Goal: Transaction & Acquisition: Book appointment/travel/reservation

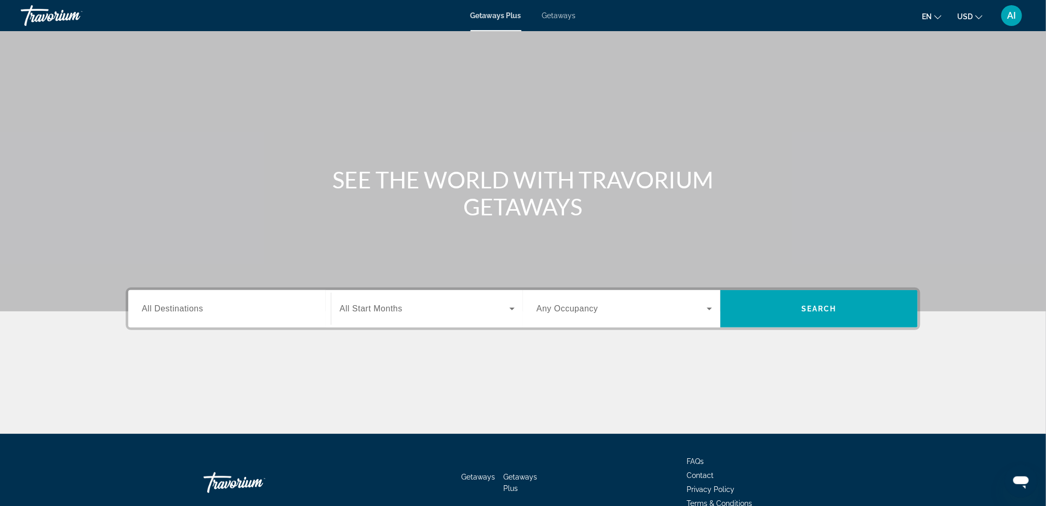
click at [561, 19] on span "Getaways" at bounding box center [559, 15] width 34 height 8
click at [193, 311] on span "All Destinations" at bounding box center [172, 308] width 61 height 9
click at [193, 311] on input "Destination All Destinations" at bounding box center [230, 309] width 176 height 12
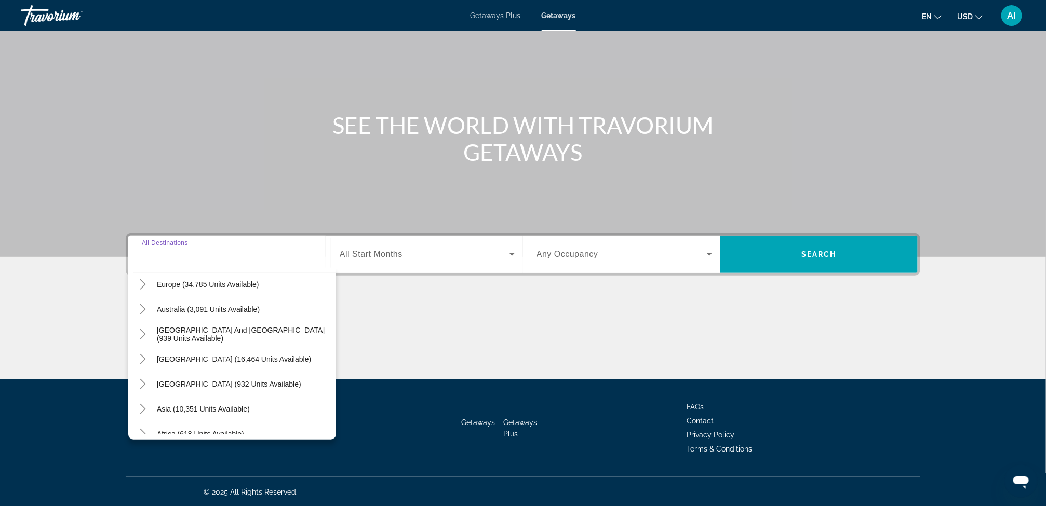
scroll to position [168, 0]
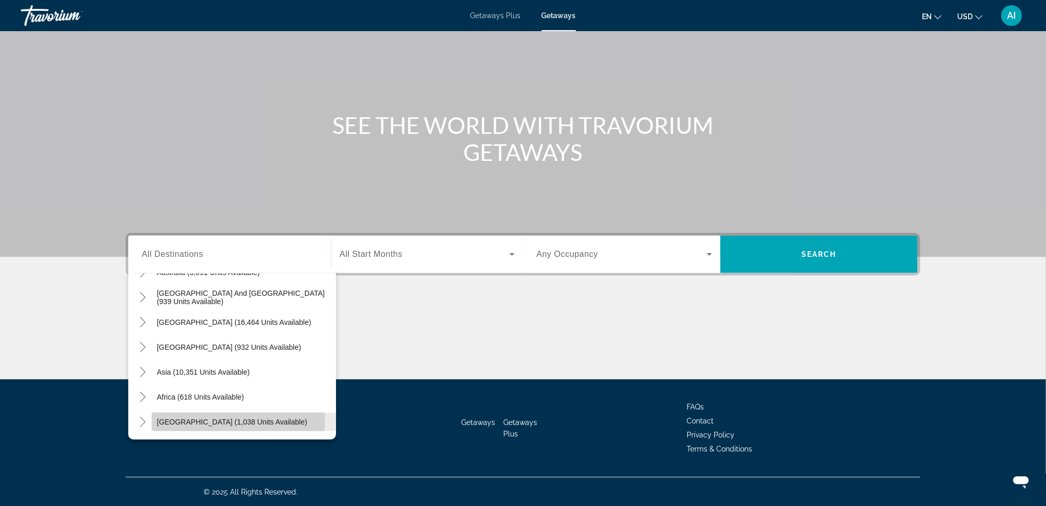
click at [213, 418] on span "[GEOGRAPHIC_DATA] (1,038 units available)" at bounding box center [232, 422] width 150 height 8
type input "**********"
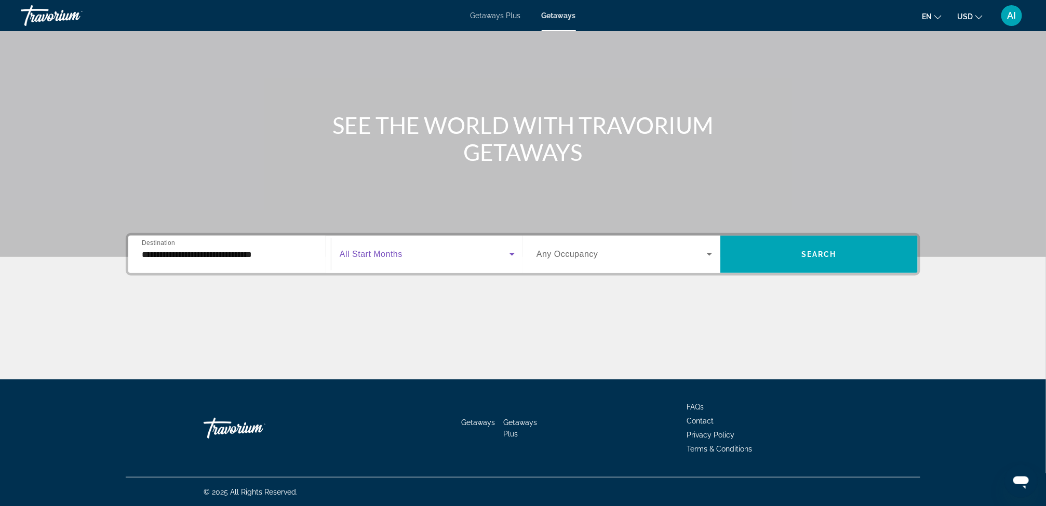
click at [412, 256] on span "Search widget" at bounding box center [425, 254] width 170 height 12
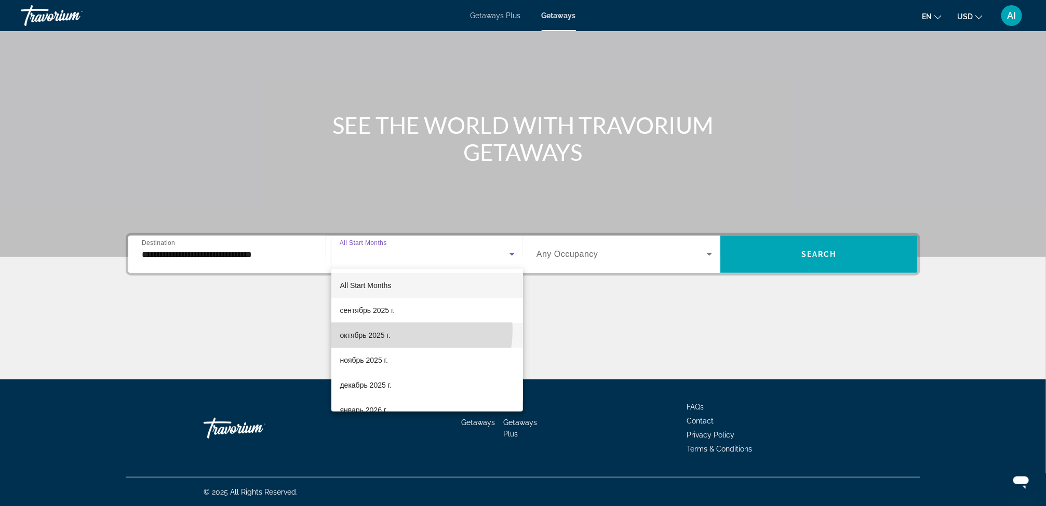
click at [401, 330] on mat-option "октябрь 2025 г." at bounding box center [427, 335] width 192 height 25
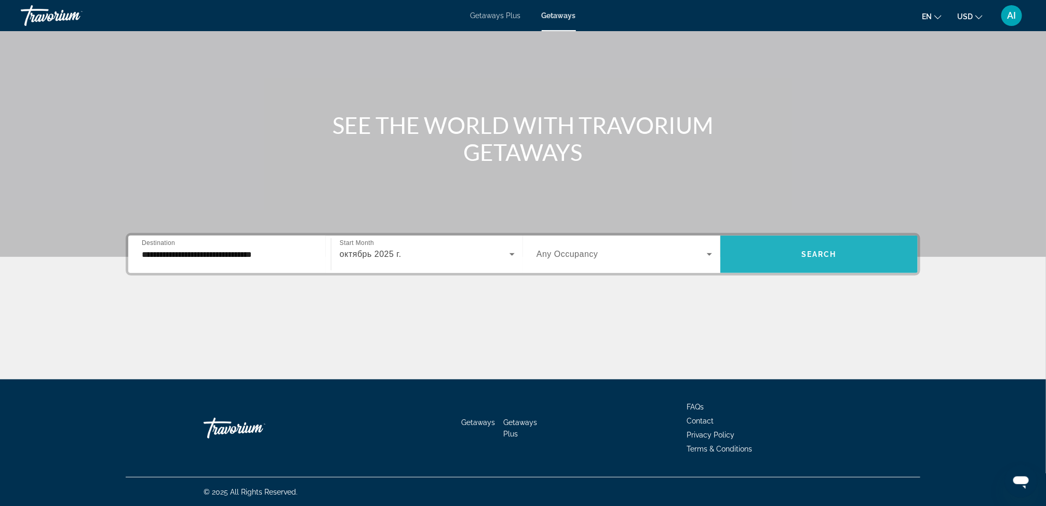
click at [777, 249] on span "Search widget" at bounding box center [818, 254] width 197 height 25
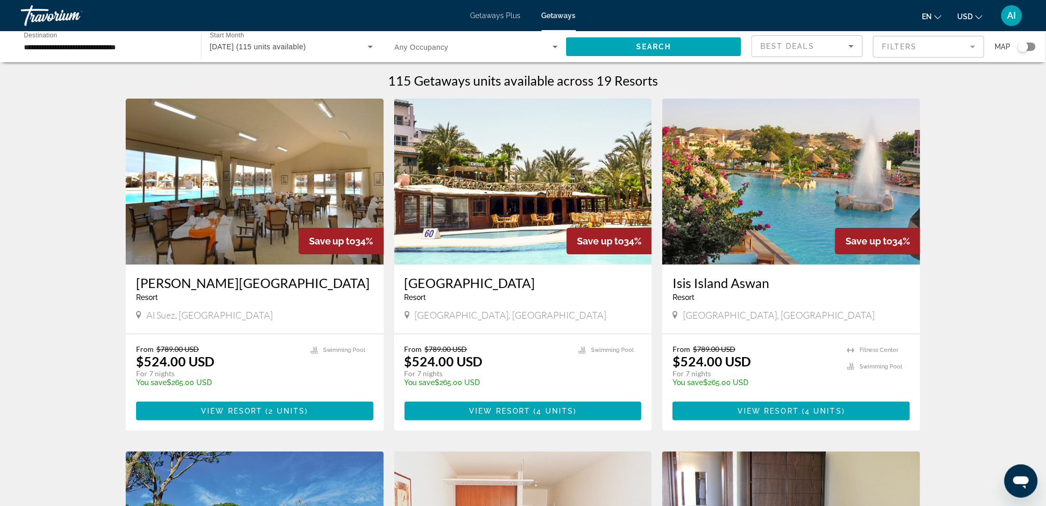
click at [1034, 44] on div "Search widget" at bounding box center [1027, 47] width 18 height 8
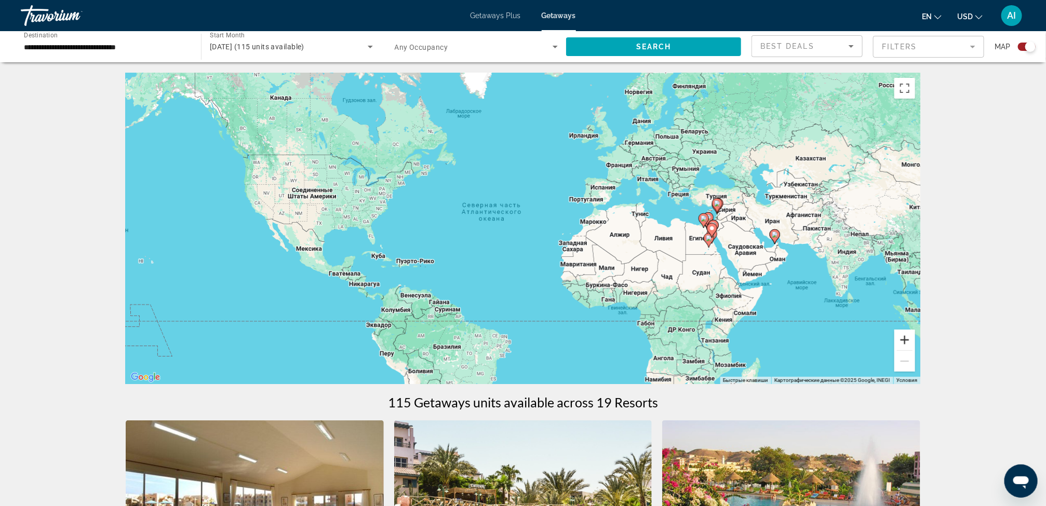
click at [912, 332] on button "Увеличить" at bounding box center [904, 340] width 21 height 21
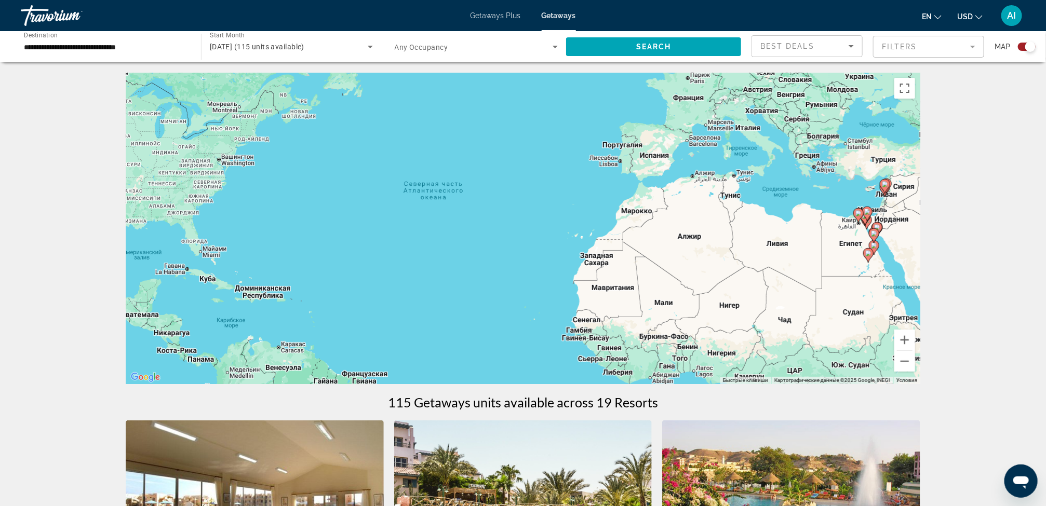
drag, startPoint x: 860, startPoint y: 289, endPoint x: 722, endPoint y: 291, distance: 138.2
click at [722, 291] on div "Чтобы активировать перетаскивание с помощью клавиатуры, нажмите Alt + Ввод. Пос…" at bounding box center [523, 229] width 795 height 312
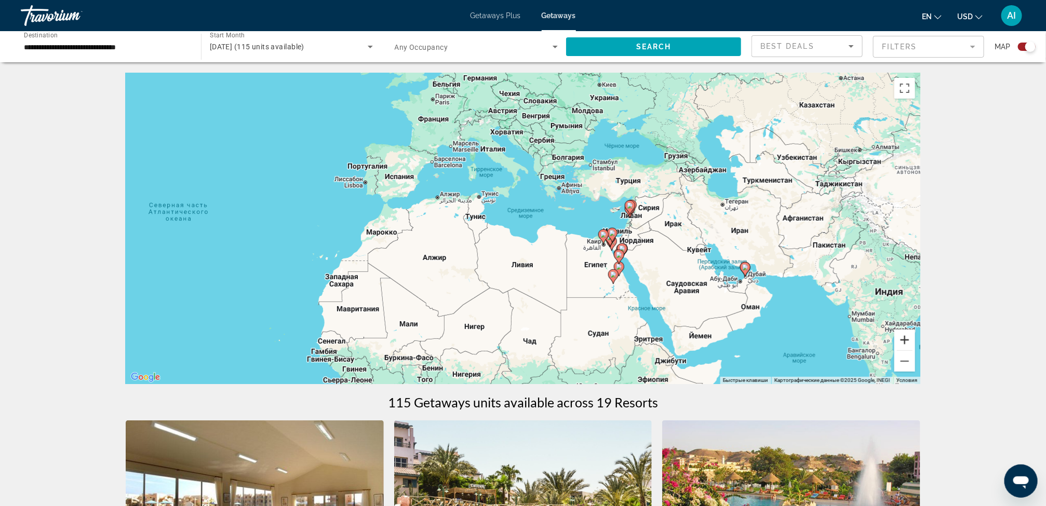
click at [904, 344] on button "Увеличить" at bounding box center [904, 340] width 21 height 21
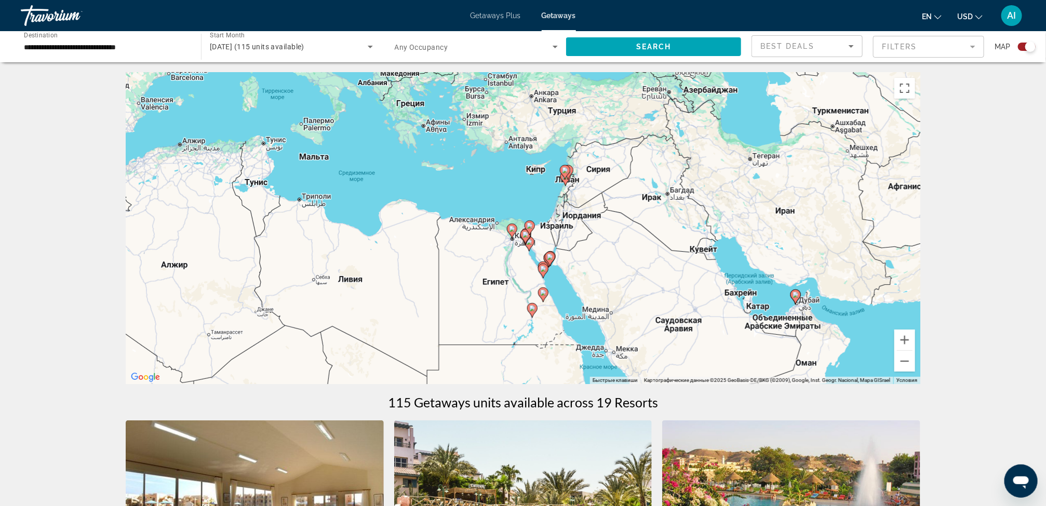
drag, startPoint x: 890, startPoint y: 316, endPoint x: 714, endPoint y: 293, distance: 177.6
click at [714, 293] on div "Чтобы активировать перетаскивание с помощью клавиатуры, нажмите Alt + Ввод. Пос…" at bounding box center [523, 229] width 795 height 312
click at [906, 343] on button "Увеличить" at bounding box center [904, 340] width 21 height 21
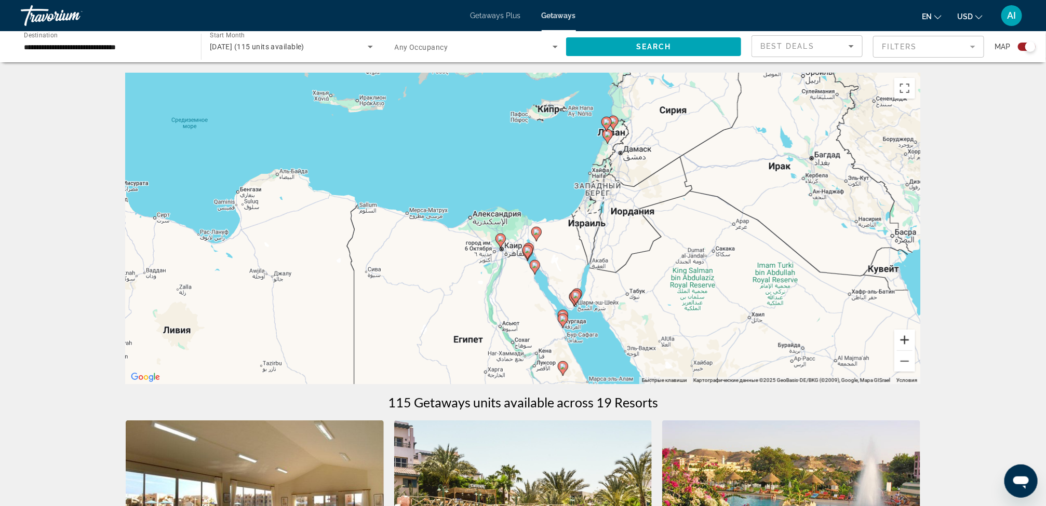
click at [906, 343] on button "Увеличить" at bounding box center [904, 340] width 21 height 21
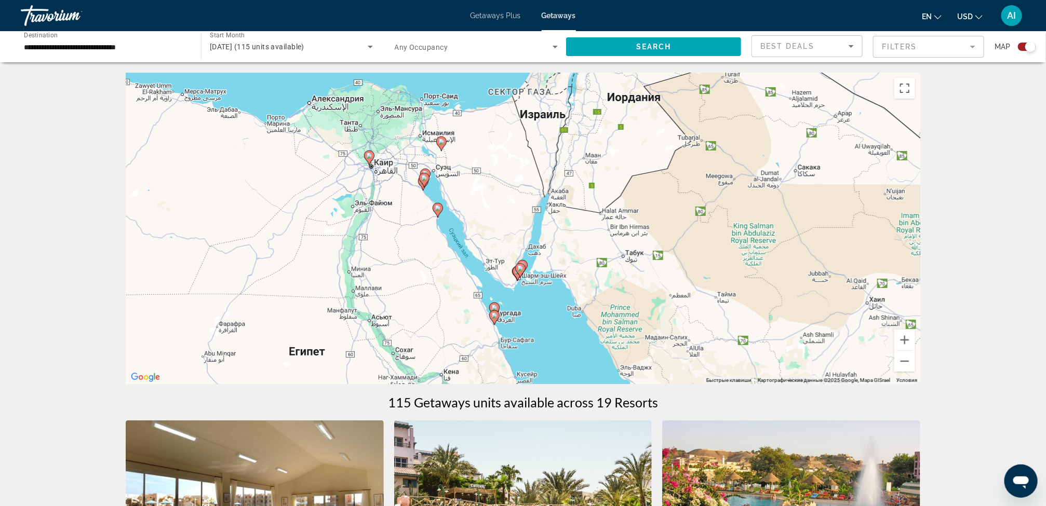
drag, startPoint x: 780, startPoint y: 318, endPoint x: 669, endPoint y: 213, distance: 152.5
click at [669, 213] on div "Чтобы активировать перетаскивание с помощью клавиатуры, нажмите Alt + Ввод. Пос…" at bounding box center [523, 229] width 795 height 312
click at [900, 357] on button "Уменьшить" at bounding box center [904, 361] width 21 height 21
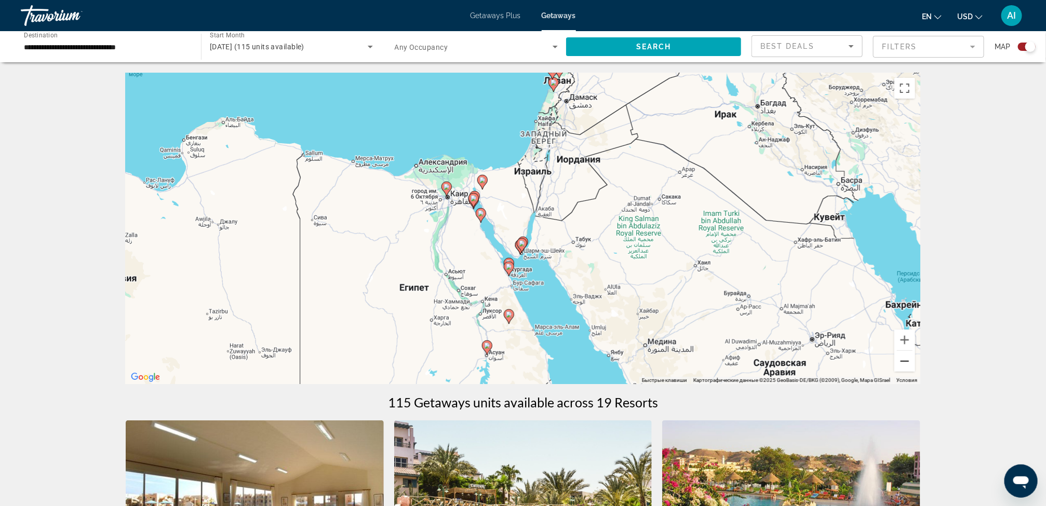
click at [900, 357] on button "Уменьшить" at bounding box center [904, 361] width 21 height 21
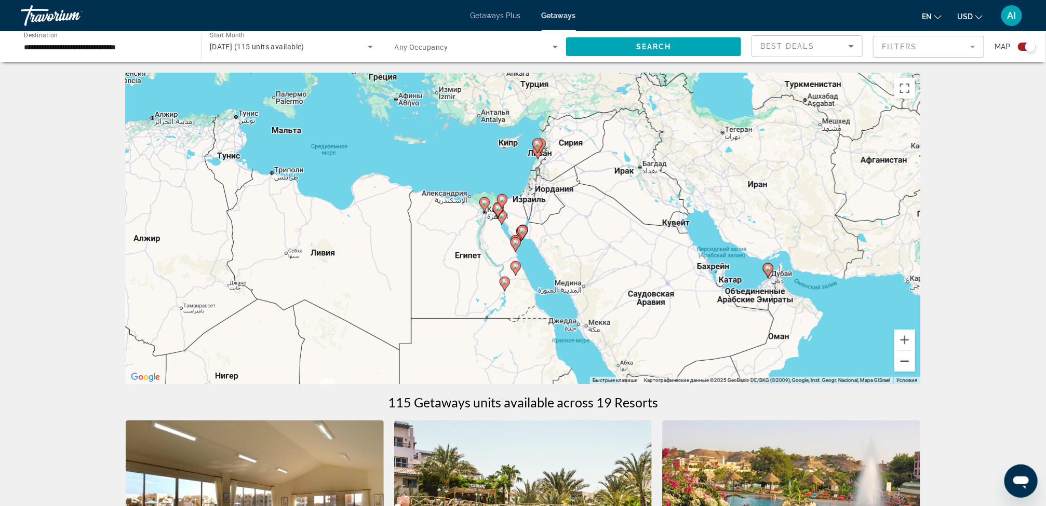
click at [900, 357] on button "Уменьшить" at bounding box center [904, 361] width 21 height 21
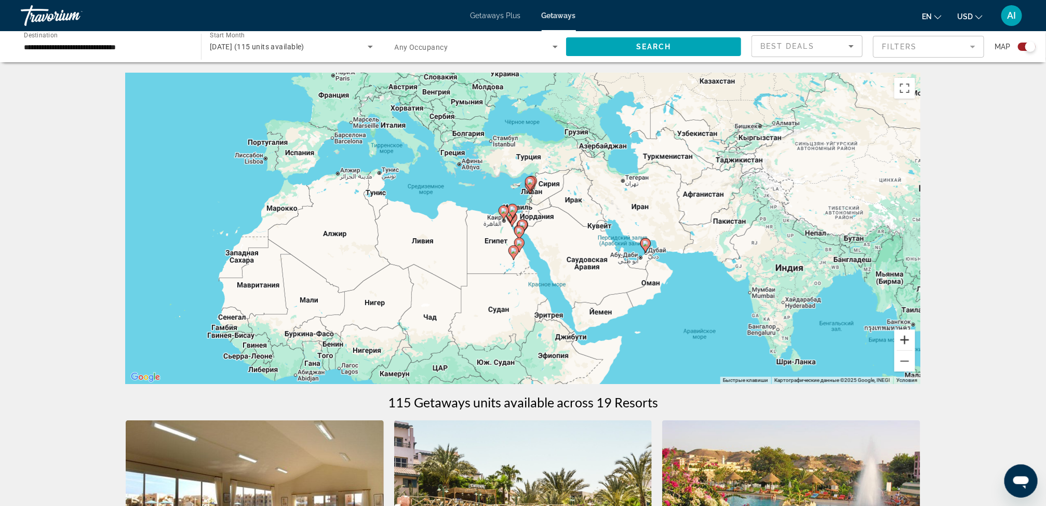
click at [900, 338] on button "Увеличить" at bounding box center [904, 340] width 21 height 21
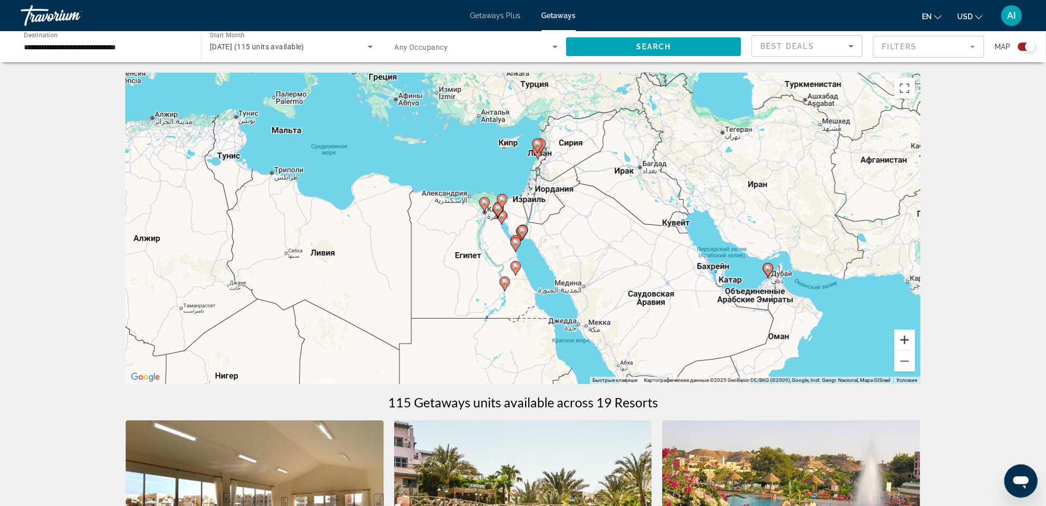
click at [900, 338] on button "Увеличить" at bounding box center [904, 340] width 21 height 21
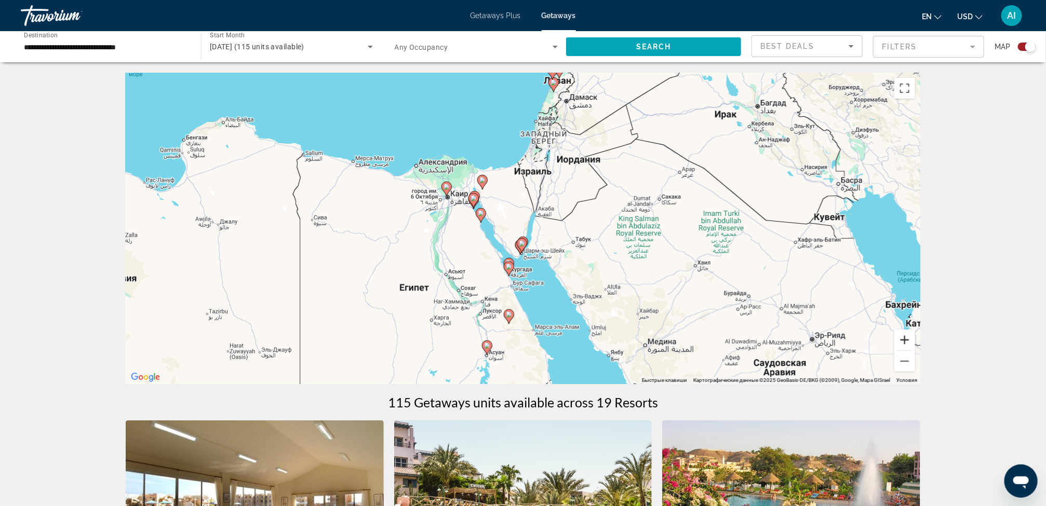
click at [900, 338] on button "Увеличить" at bounding box center [904, 340] width 21 height 21
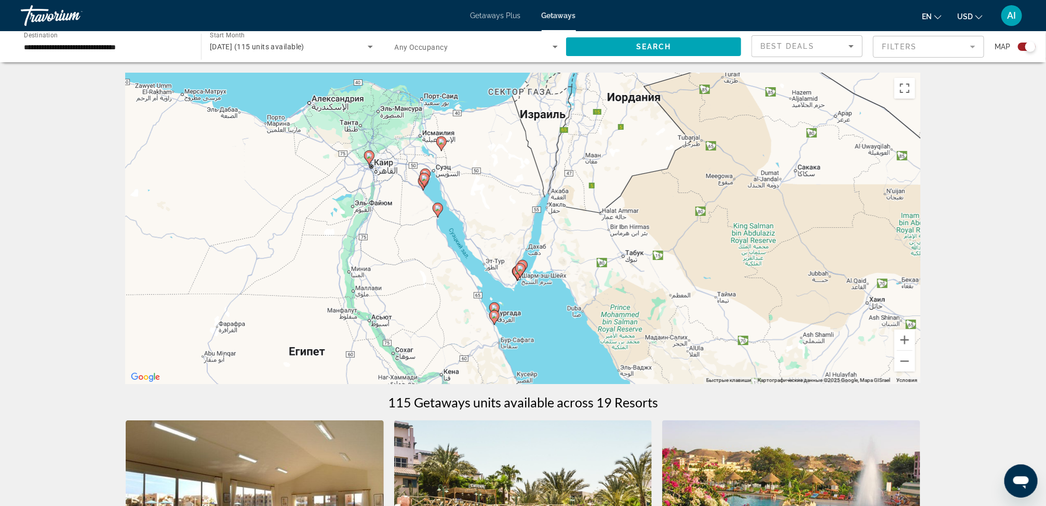
click at [520, 266] on image "Main content" at bounding box center [520, 268] width 6 height 6
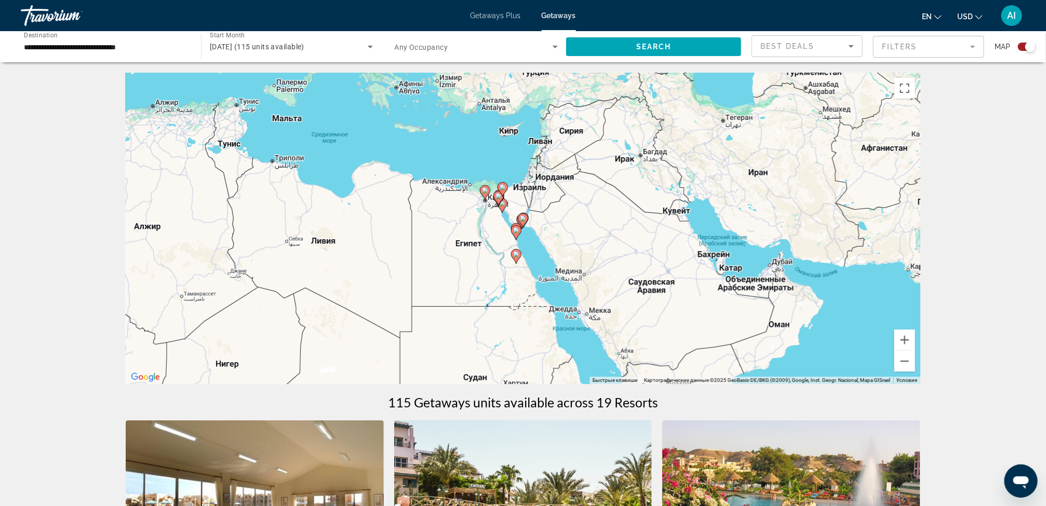
click at [522, 215] on icon "Main content" at bounding box center [522, 221] width 9 height 14
type input "**********"
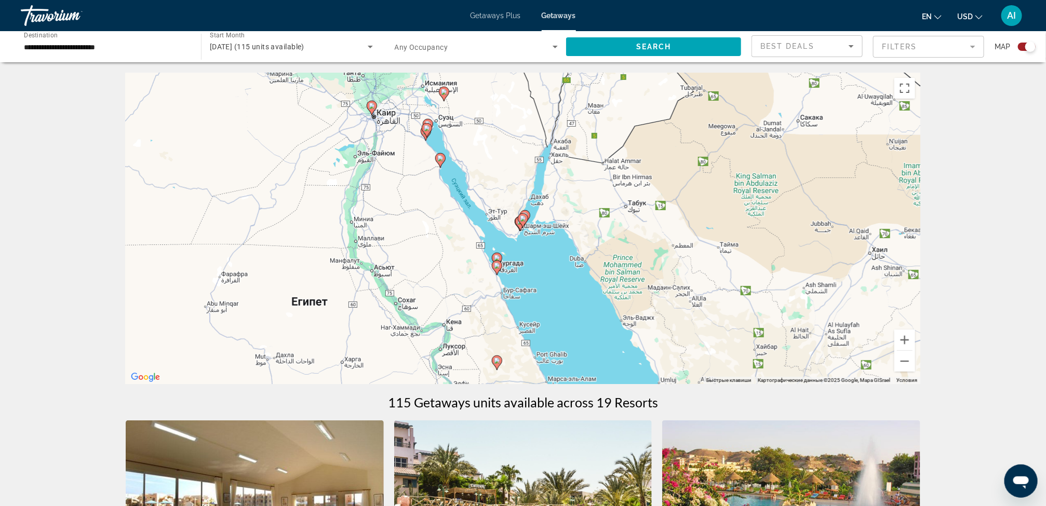
click at [522, 215] on icon "Main content" at bounding box center [522, 221] width 9 height 14
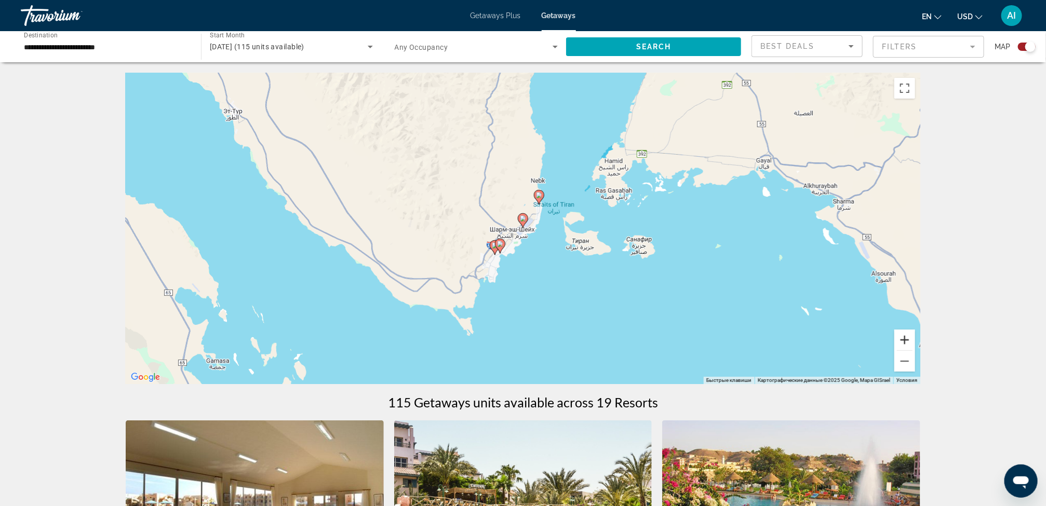
click at [905, 337] on button "Увеличить" at bounding box center [904, 340] width 21 height 21
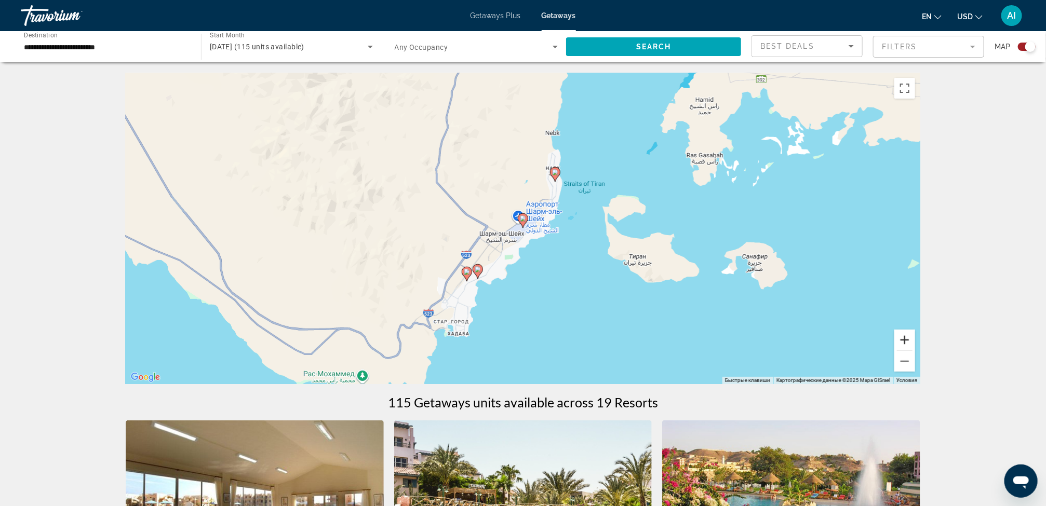
click at [905, 337] on button "Увеличить" at bounding box center [904, 340] width 21 height 21
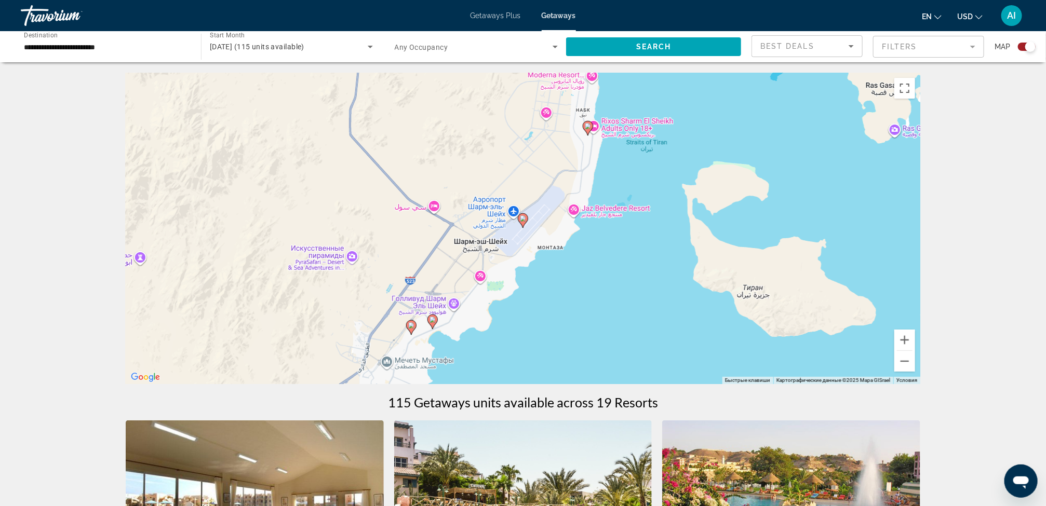
click at [434, 318] on image "Main content" at bounding box center [433, 320] width 6 height 6
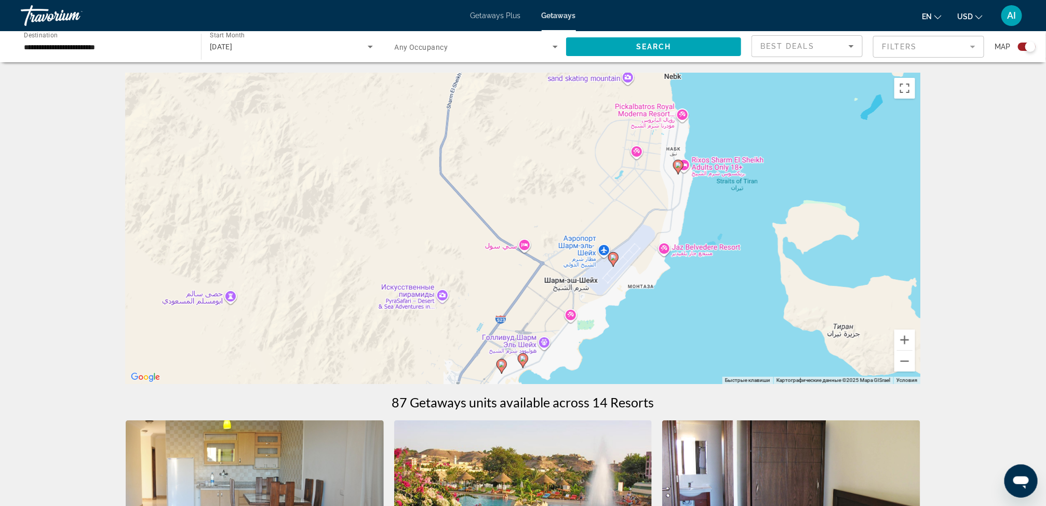
click at [522, 361] on image "Main content" at bounding box center [523, 359] width 6 height 6
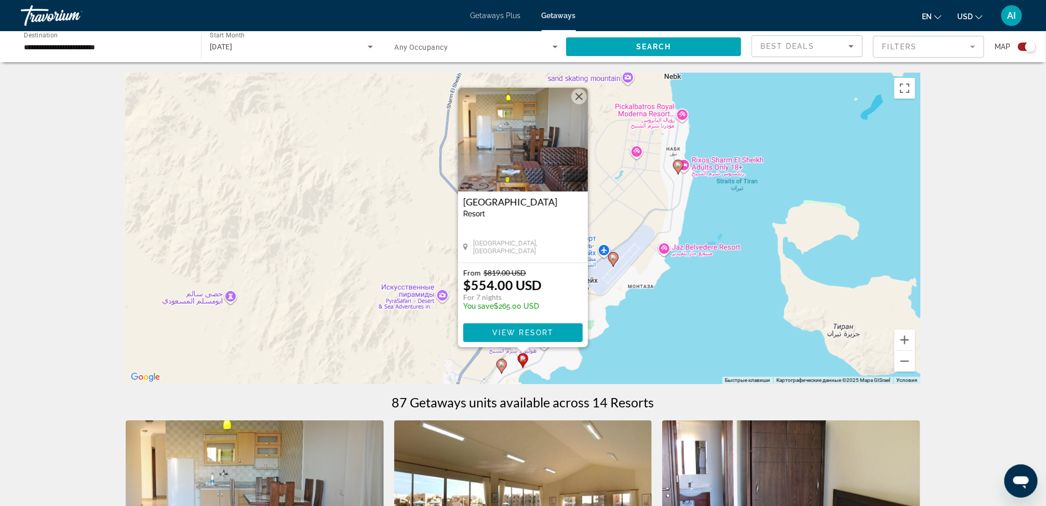
click at [499, 363] on image "Main content" at bounding box center [502, 364] width 6 height 6
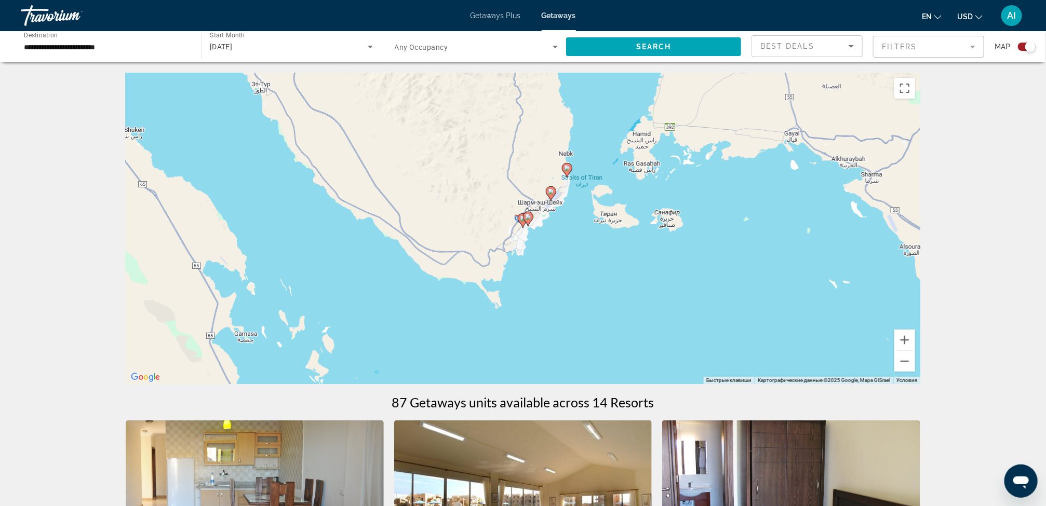
click at [523, 225] on gmp-advanced-marker "Main content" at bounding box center [528, 219] width 10 height 16
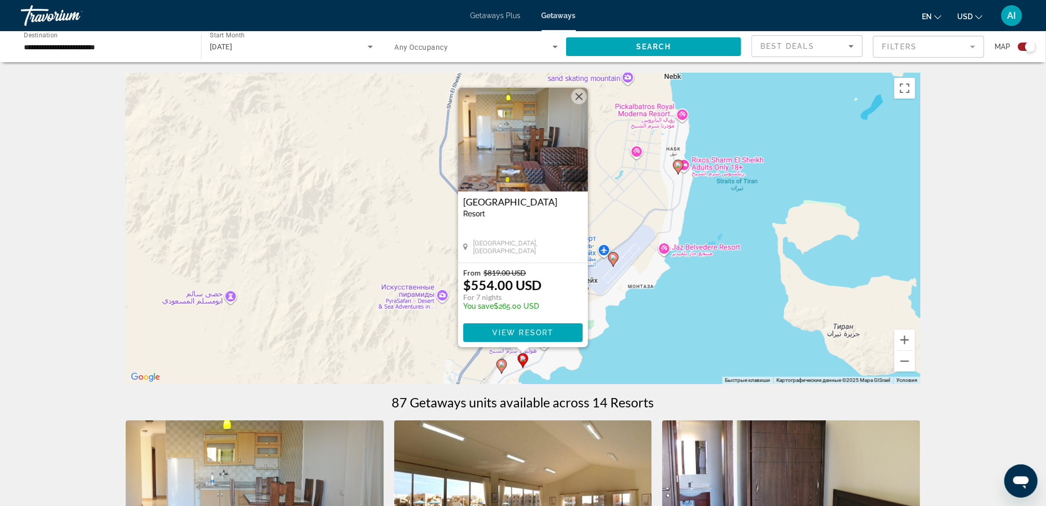
click at [502, 361] on image "Main content" at bounding box center [502, 364] width 6 height 6
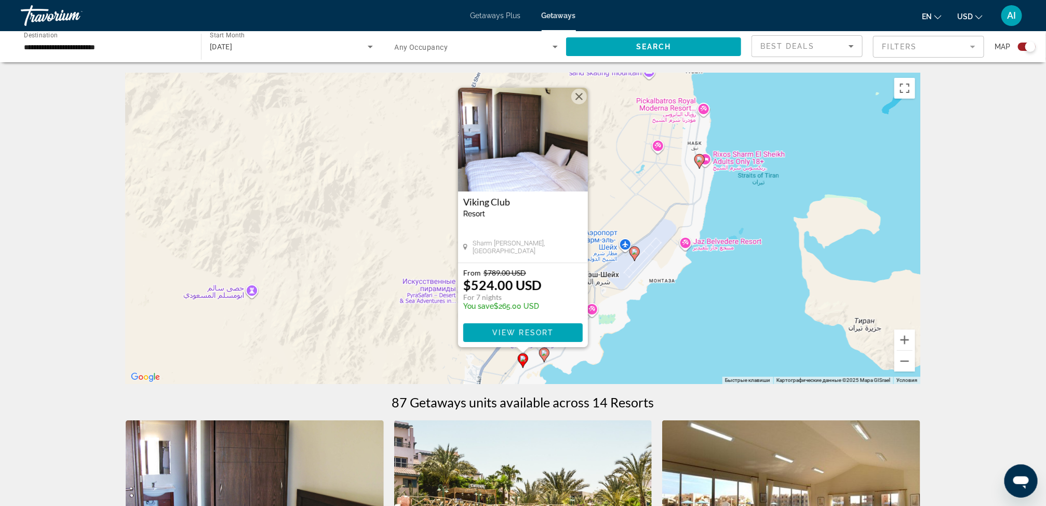
click at [543, 353] on image "Main content" at bounding box center [544, 353] width 6 height 6
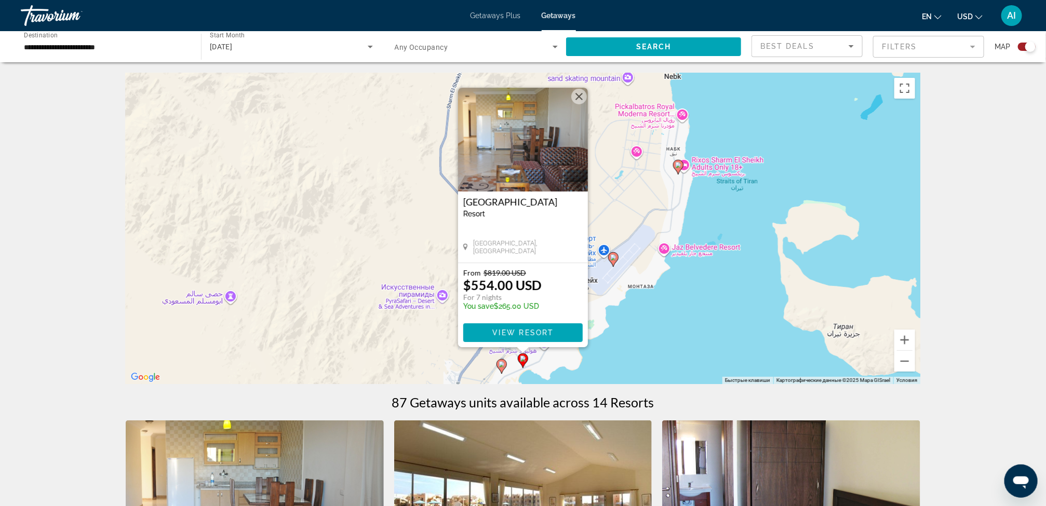
click at [524, 362] on icon "Main content" at bounding box center [522, 361] width 9 height 14
click at [524, 189] on img "Main content" at bounding box center [523, 140] width 130 height 104
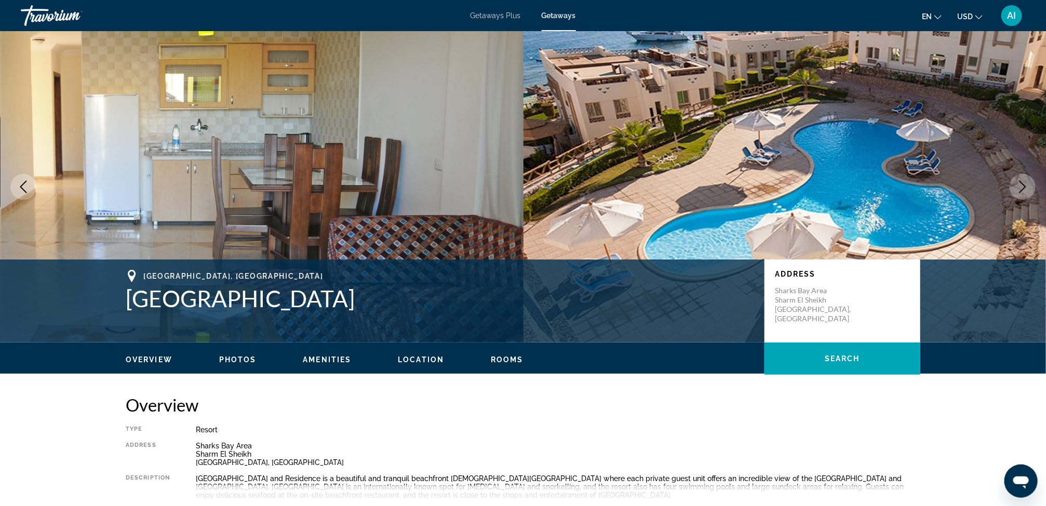
click at [427, 353] on ul "Overview Photos Amenities Location Rooms Search" at bounding box center [523, 358] width 795 height 11
click at [427, 357] on span "Location" at bounding box center [421, 360] width 46 height 8
click at [368, 299] on h1 "[GEOGRAPHIC_DATA]" at bounding box center [440, 298] width 628 height 27
drag, startPoint x: 368, startPoint y: 299, endPoint x: 128, endPoint y: 318, distance: 240.7
click at [128, 318] on div "[GEOGRAPHIC_DATA], [GEOGRAPHIC_DATA] & Residence Address Sharks Bay Area [GEOGR…" at bounding box center [523, 301] width 836 height 62
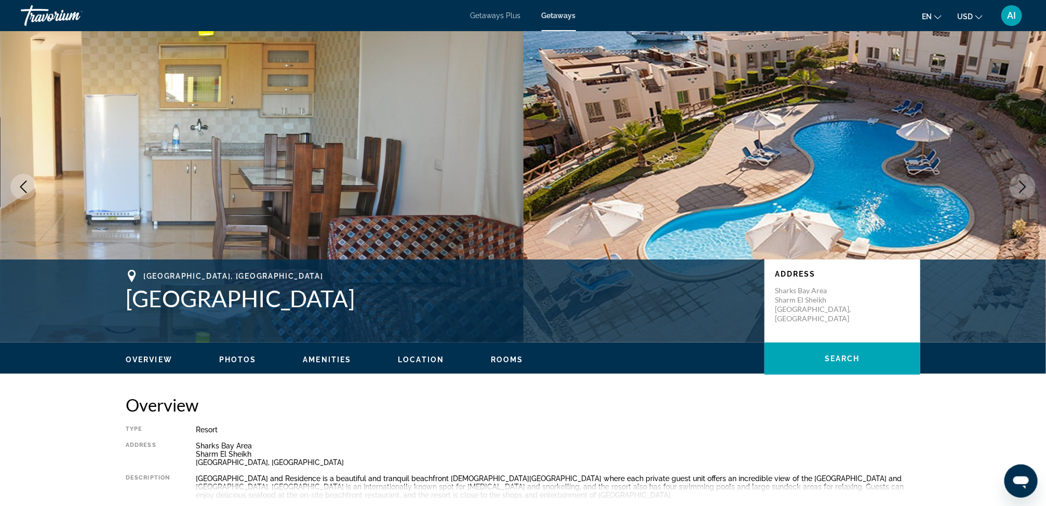
copy h1 "[GEOGRAPHIC_DATA]"
click at [235, 360] on span "Photos" at bounding box center [237, 360] width 37 height 8
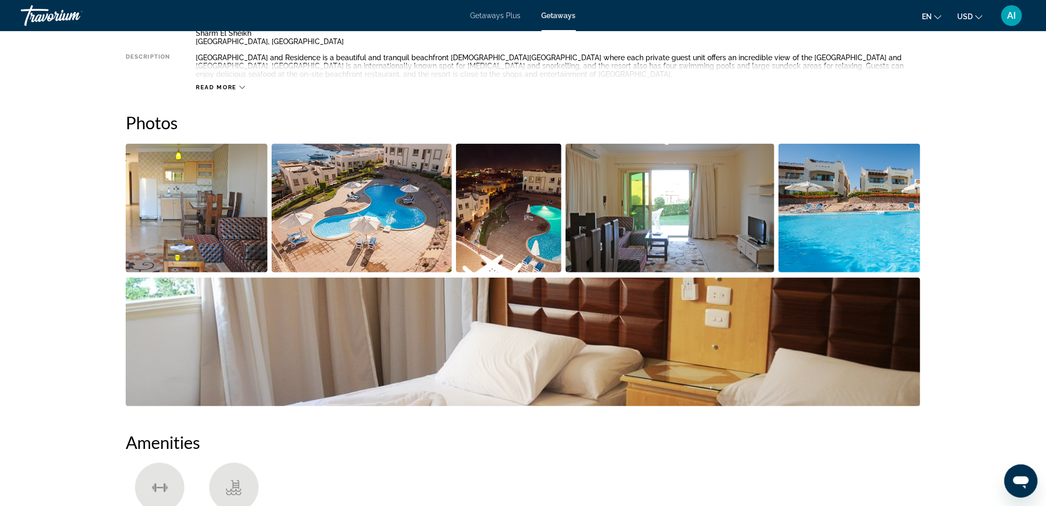
scroll to position [471, 0]
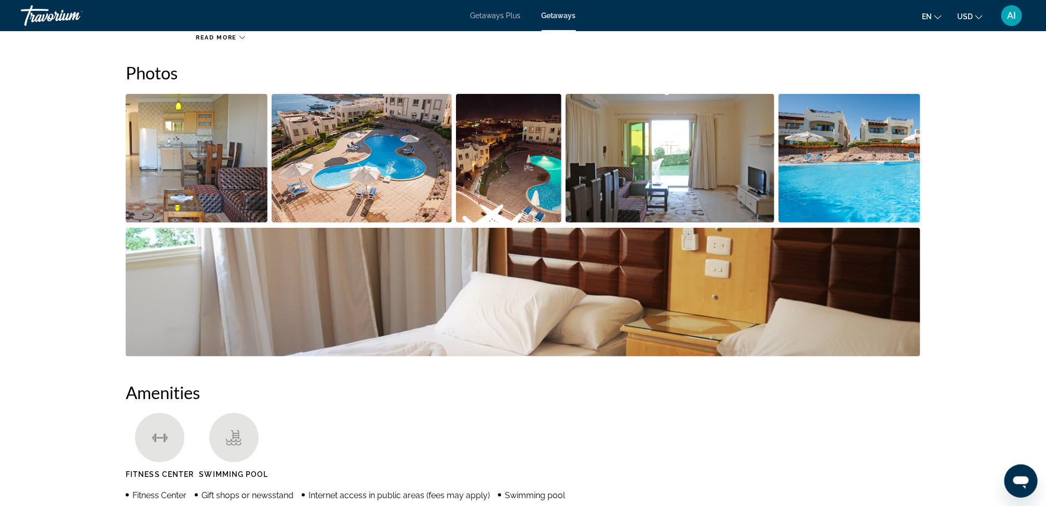
click at [326, 199] on img "Open full-screen image slider" at bounding box center [362, 158] width 181 height 129
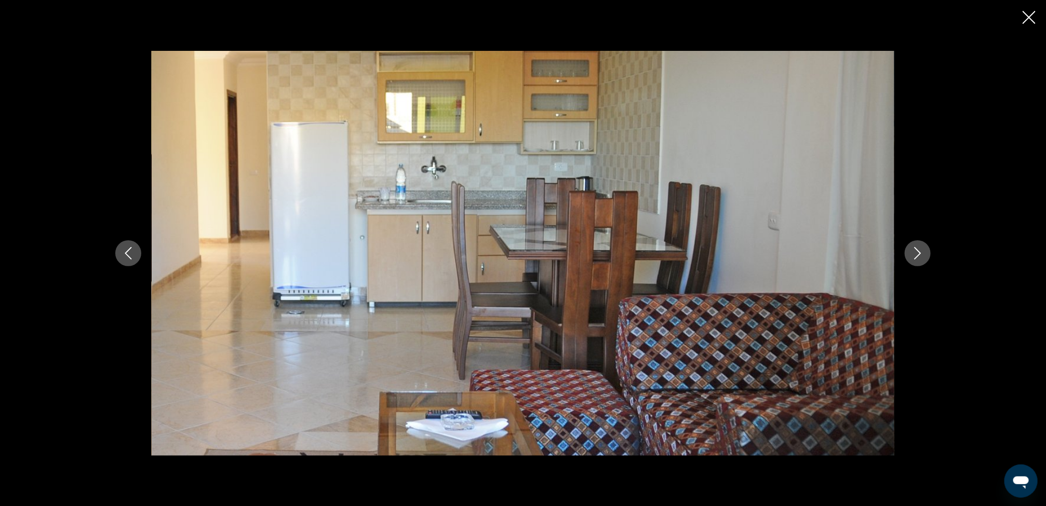
click at [128, 254] on icon "Previous image" at bounding box center [128, 253] width 12 height 12
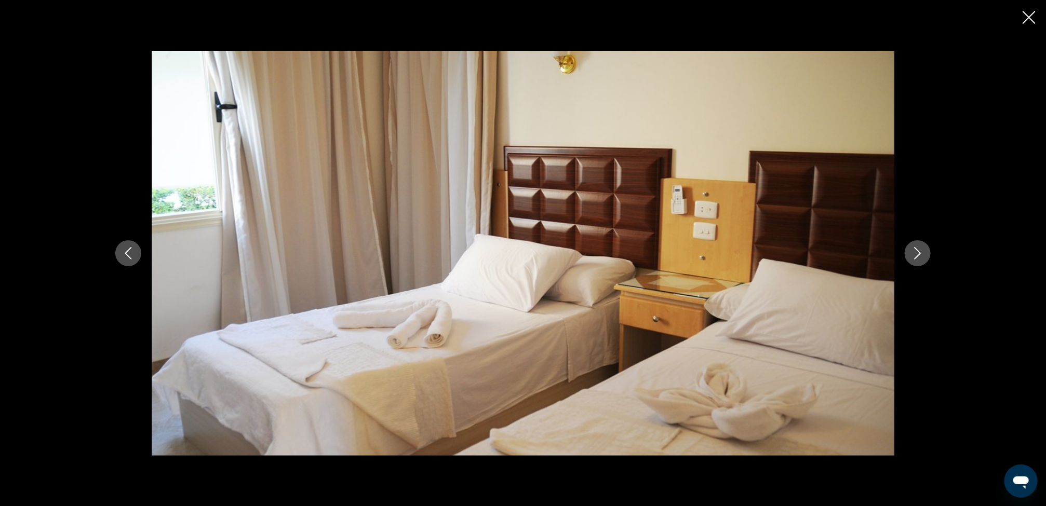
click at [128, 254] on icon "Previous image" at bounding box center [128, 253] width 12 height 12
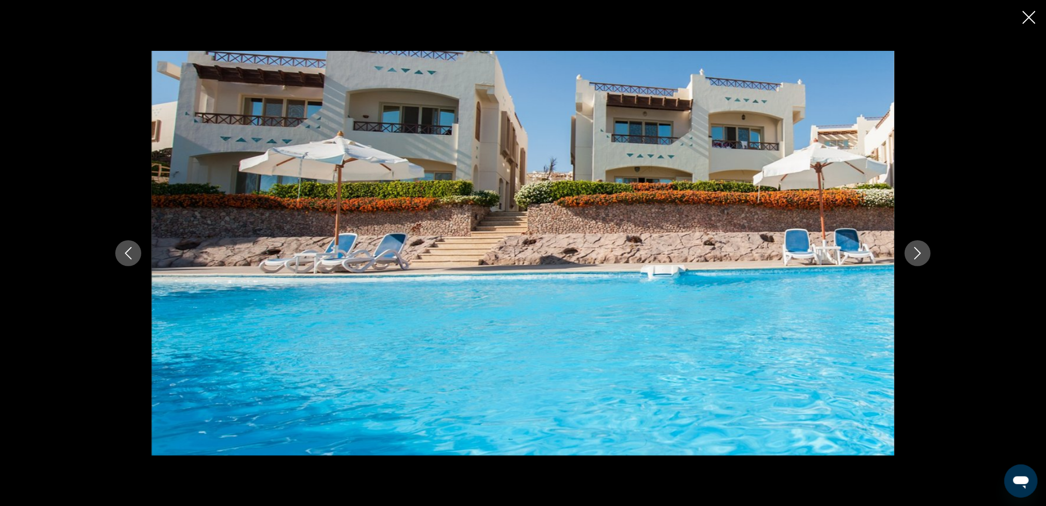
click at [128, 254] on icon "Previous image" at bounding box center [128, 253] width 12 height 12
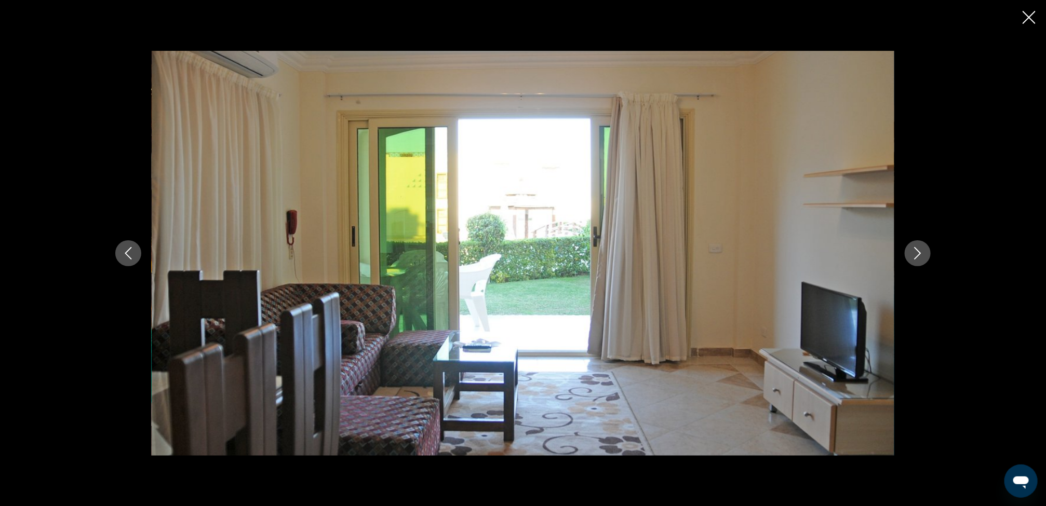
click at [128, 254] on icon "Previous image" at bounding box center [128, 253] width 12 height 12
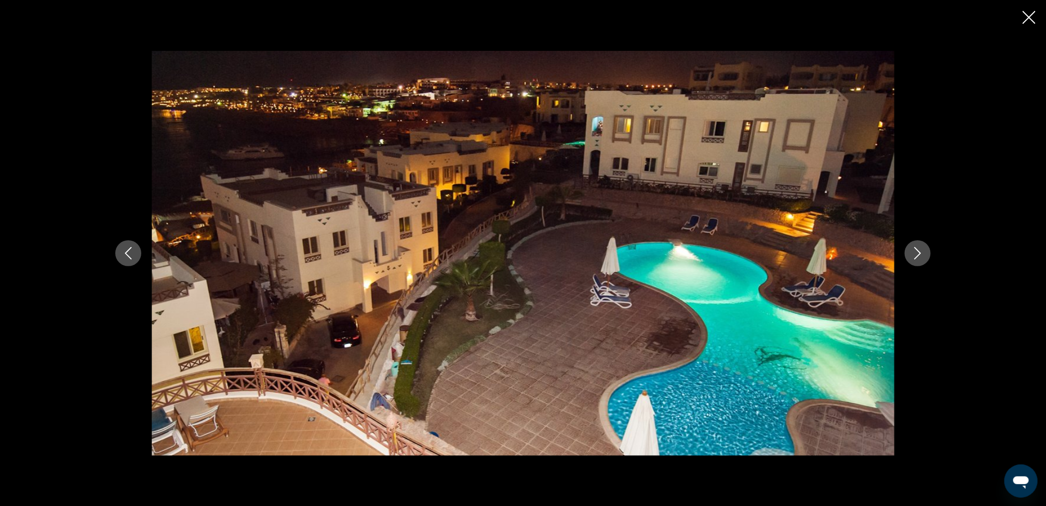
click at [128, 254] on icon "Previous image" at bounding box center [128, 253] width 12 height 12
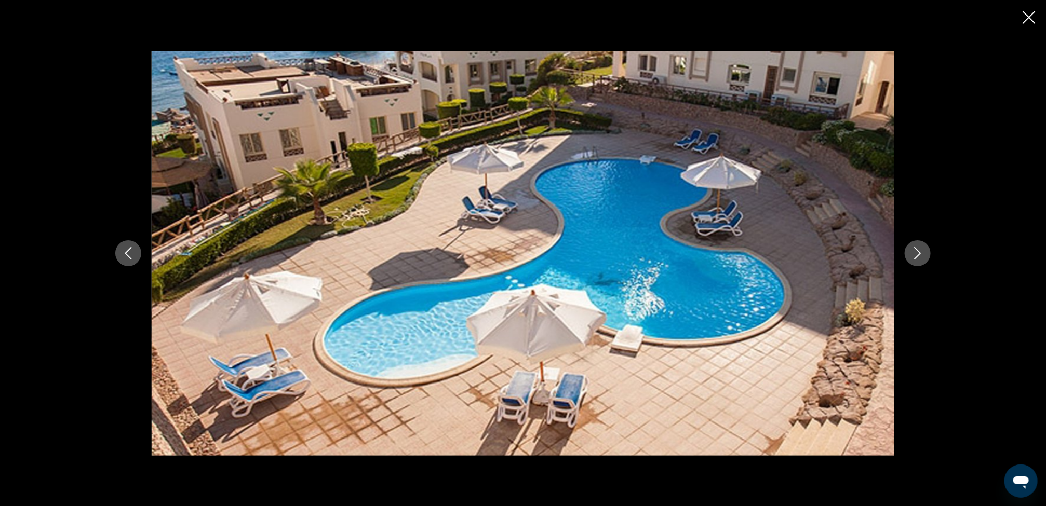
click at [128, 254] on icon "Previous image" at bounding box center [128, 253] width 12 height 12
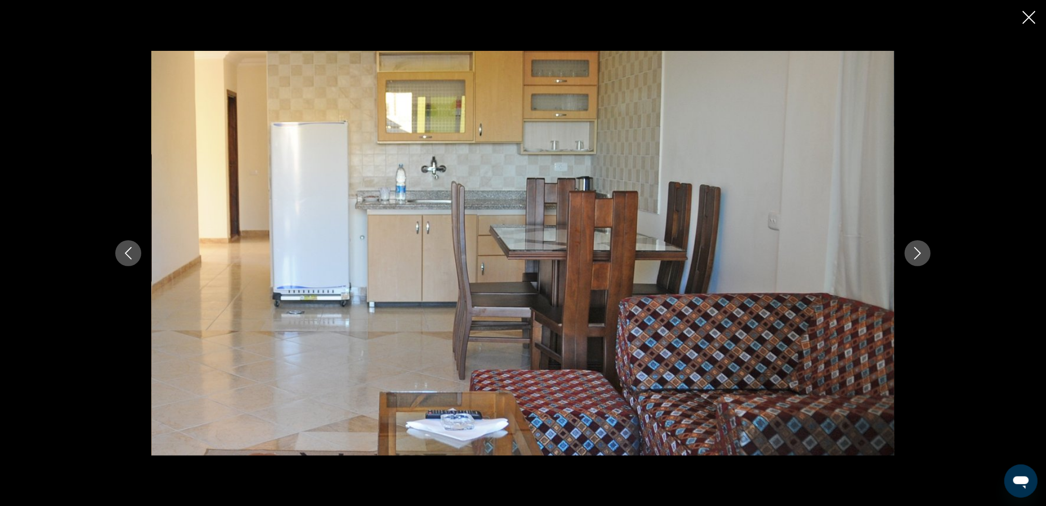
click at [128, 254] on icon "Previous image" at bounding box center [128, 253] width 12 height 12
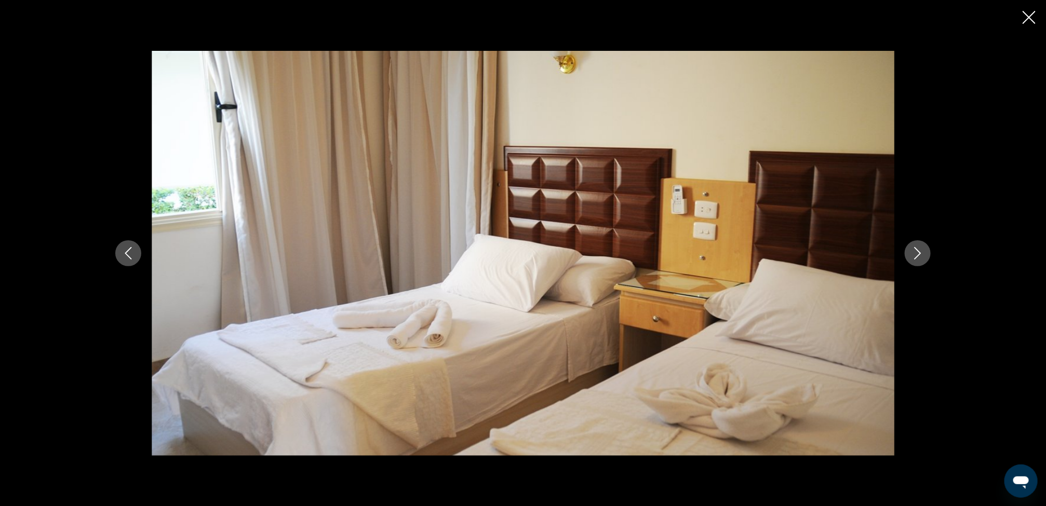
click at [908, 256] on button "Next image" at bounding box center [918, 253] width 26 height 26
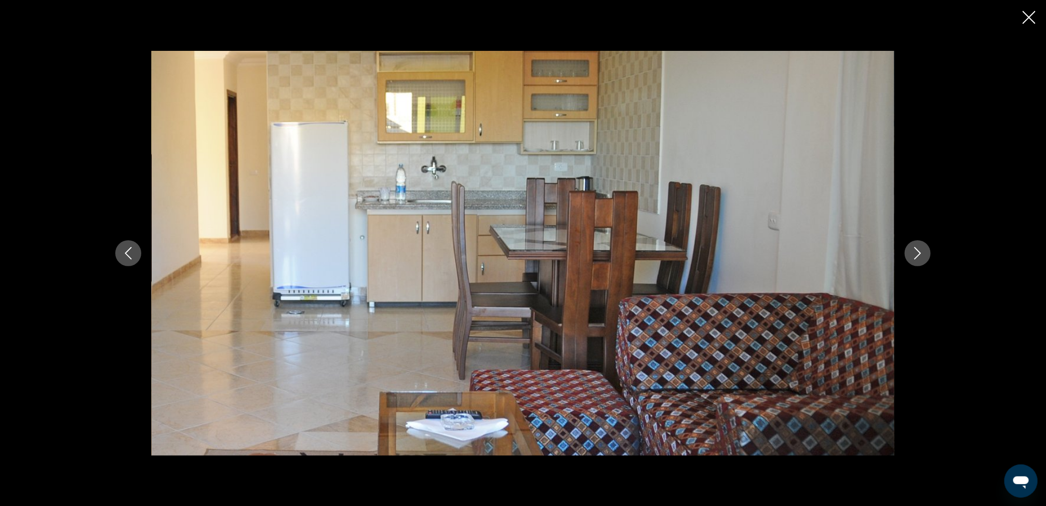
click at [908, 256] on button "Next image" at bounding box center [918, 253] width 26 height 26
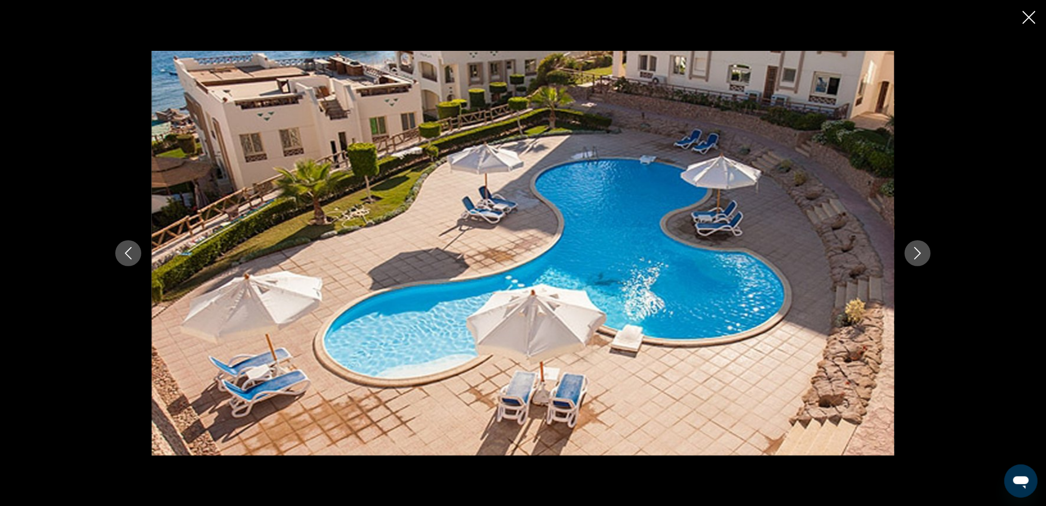
click at [908, 256] on button "Next image" at bounding box center [918, 253] width 26 height 26
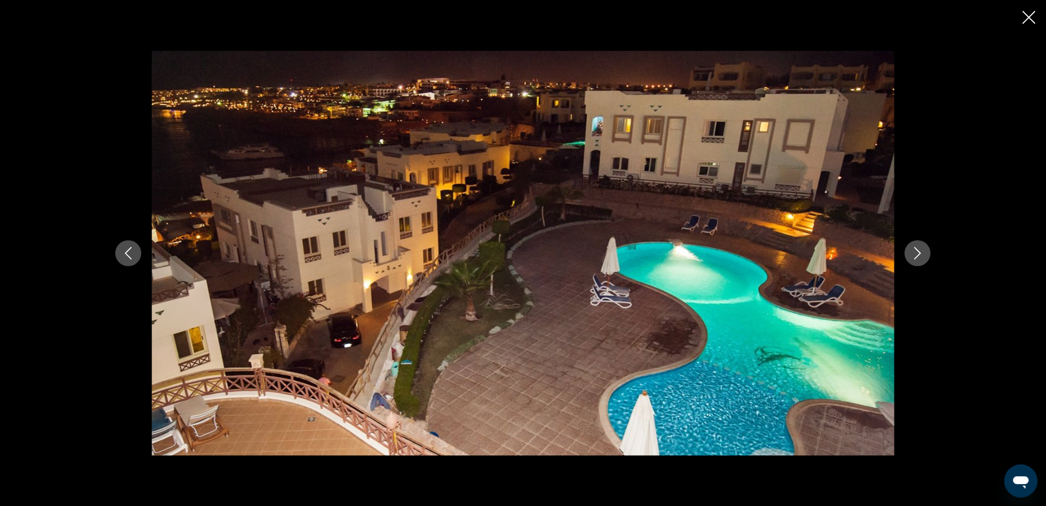
click at [908, 256] on button "Next image" at bounding box center [918, 253] width 26 height 26
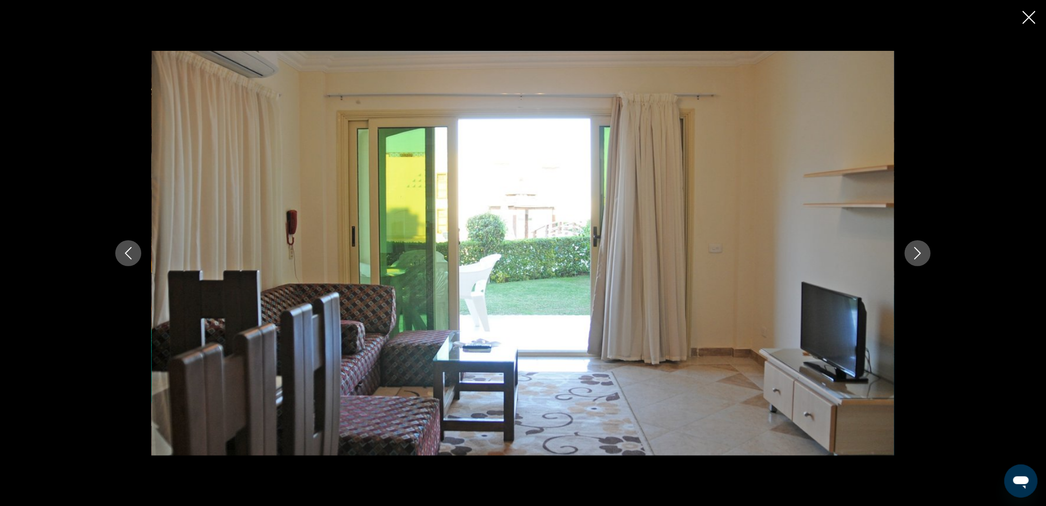
click at [908, 256] on button "Next image" at bounding box center [918, 253] width 26 height 26
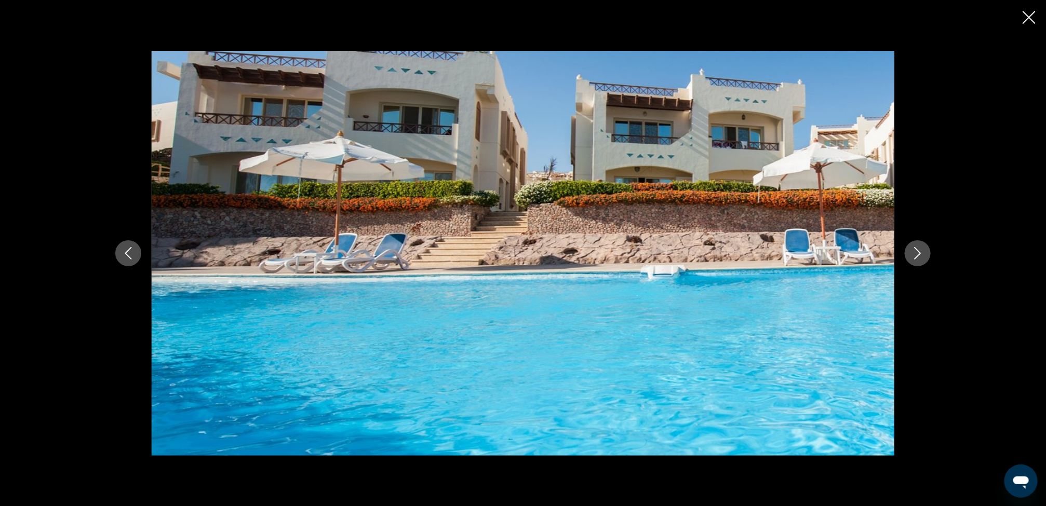
click at [1024, 17] on icon "Close slideshow" at bounding box center [1029, 17] width 13 height 13
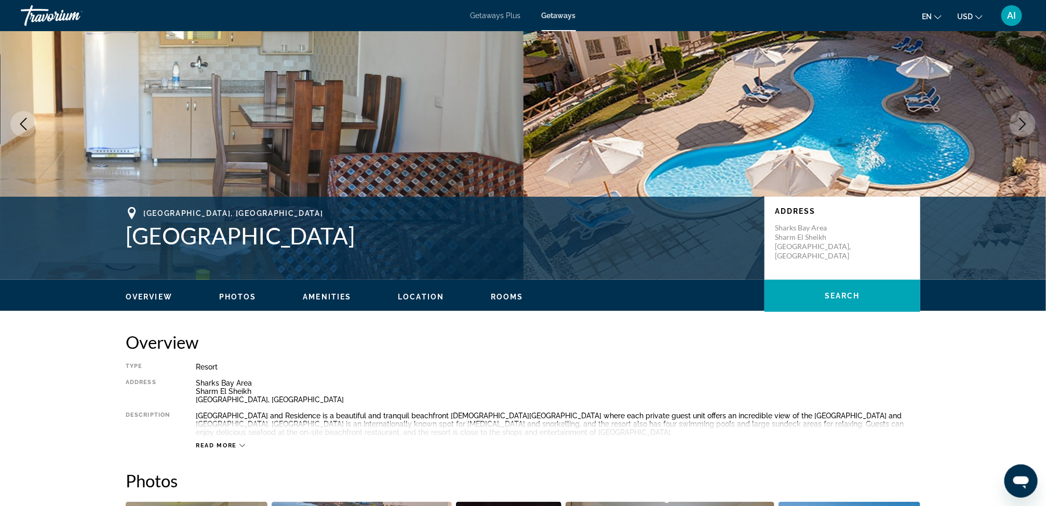
scroll to position [0, 0]
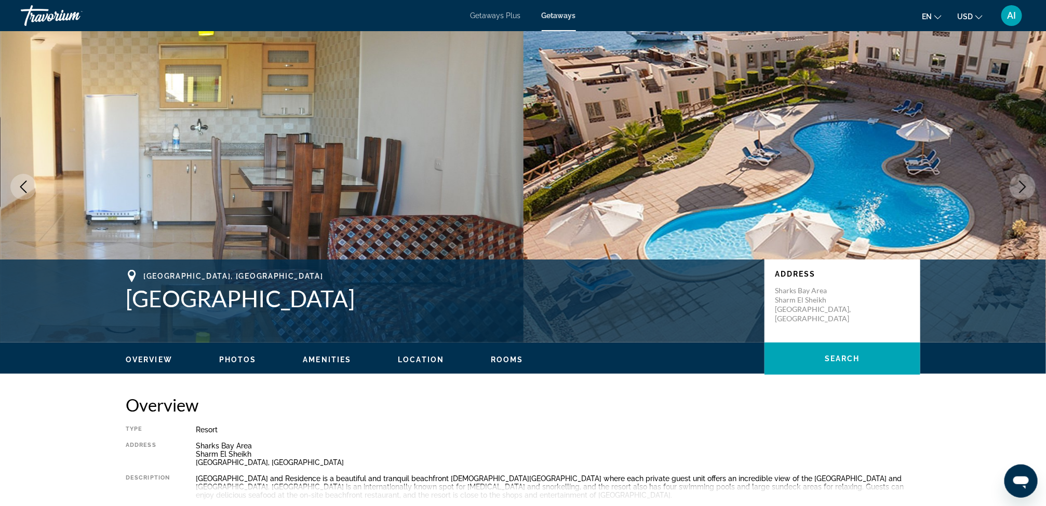
drag, startPoint x: 600, startPoint y: 209, endPoint x: 524, endPoint y: 416, distance: 221.0
click at [524, 416] on div "Overview Type Resort All-Inclusive No All-Inclusive Address Sharks Bay Area [GE…" at bounding box center [523, 454] width 795 height 118
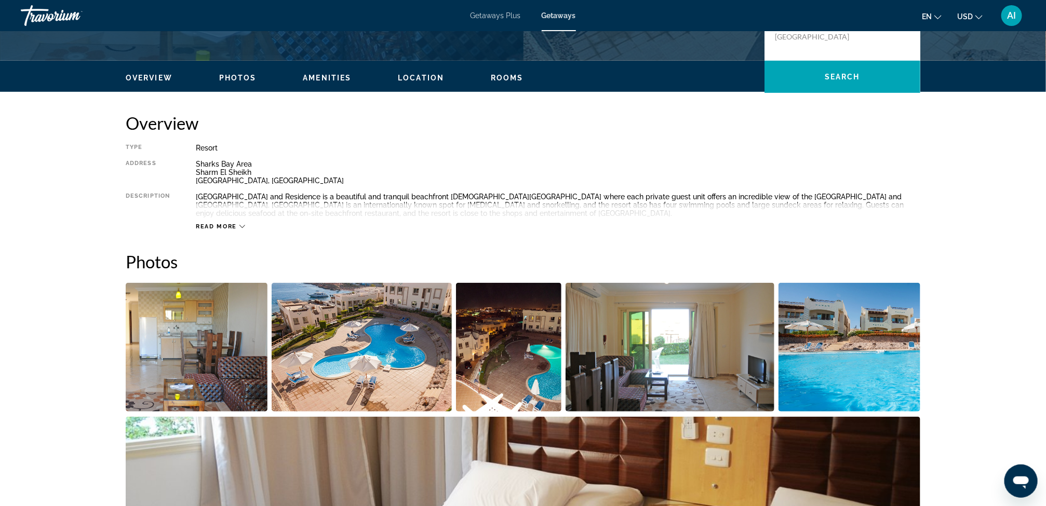
scroll to position [321, 0]
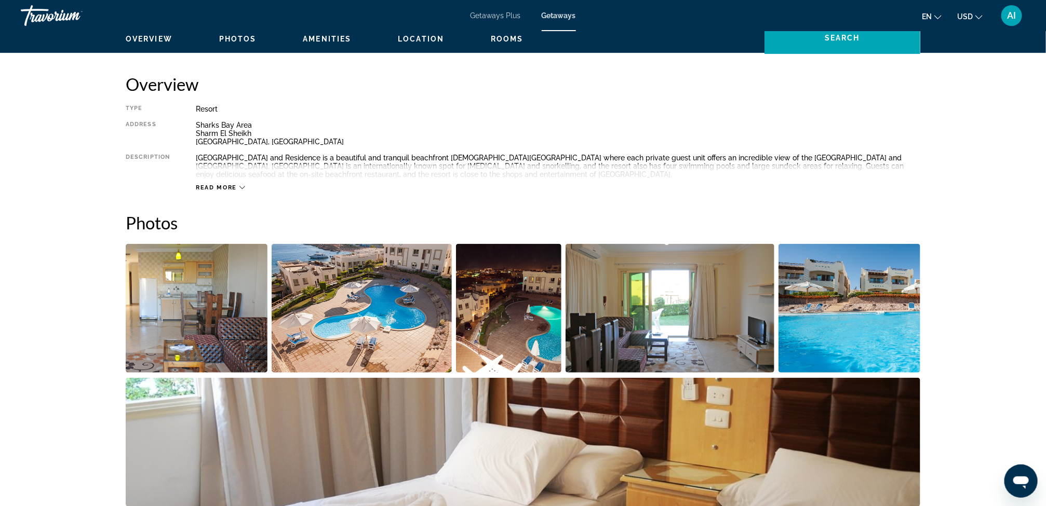
click at [244, 169] on div "Read more" at bounding box center [558, 177] width 725 height 29
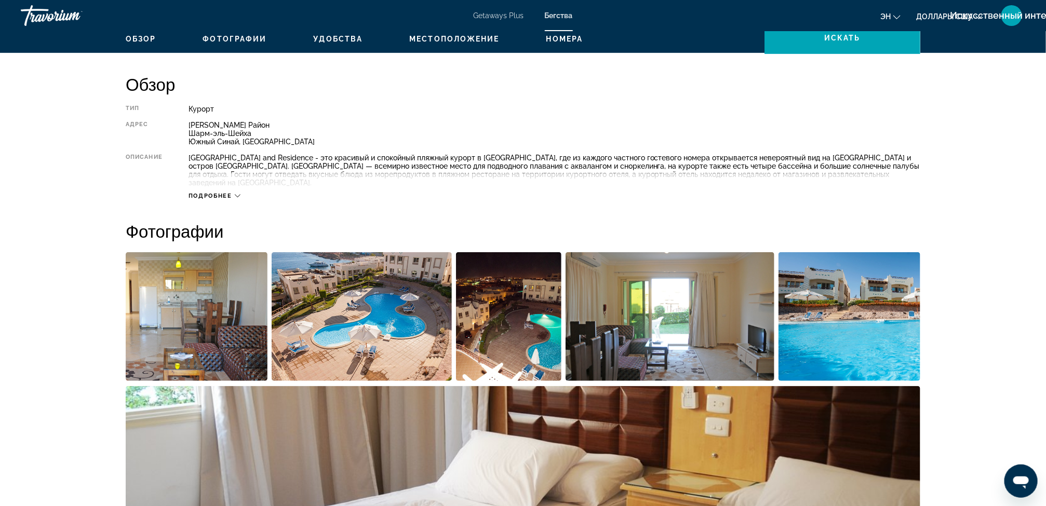
click at [218, 193] on span "Подробнее" at bounding box center [211, 196] width 44 height 7
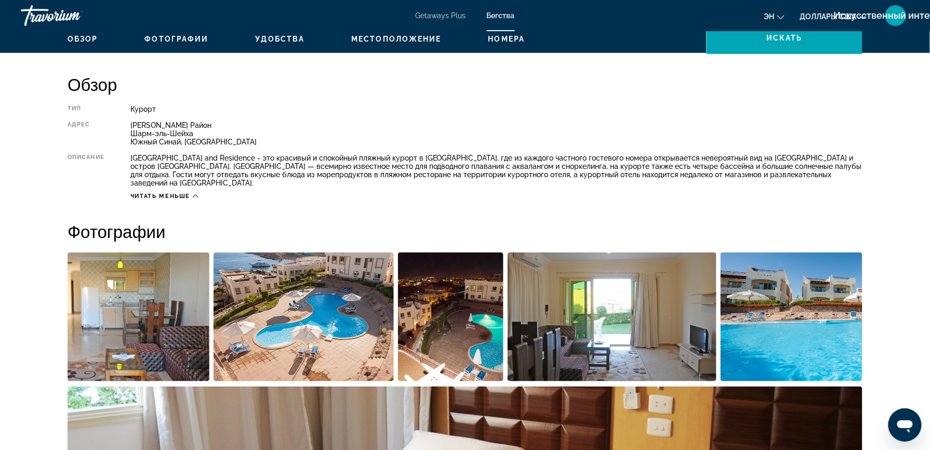
click at [395, 39] on span "Местоположение" at bounding box center [396, 39] width 90 height 8
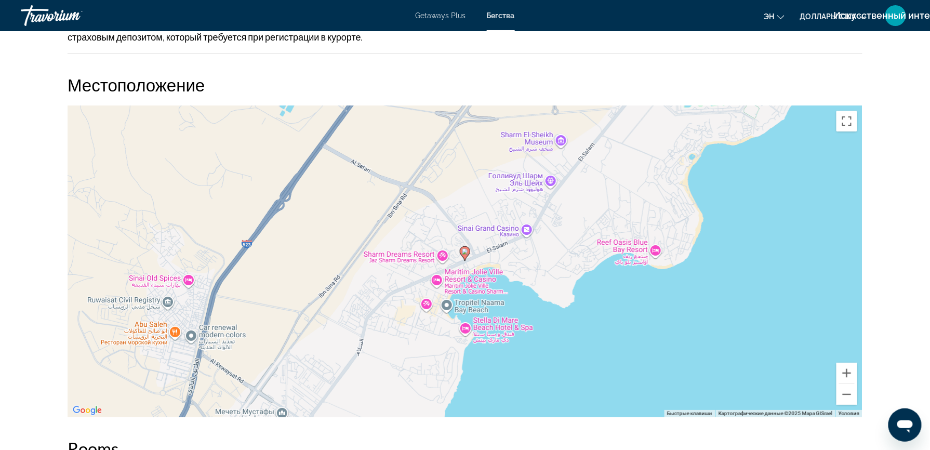
scroll to position [1249, 0]
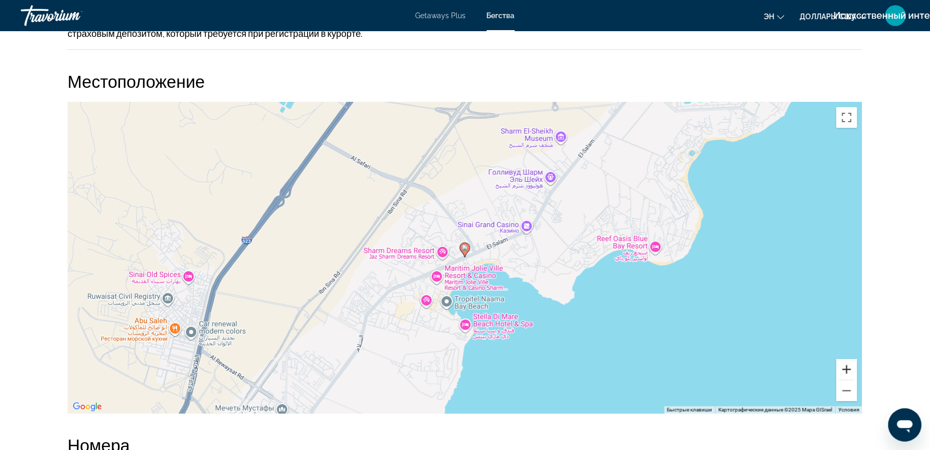
click at [848, 360] on button "Увеличить" at bounding box center [846, 369] width 21 height 21
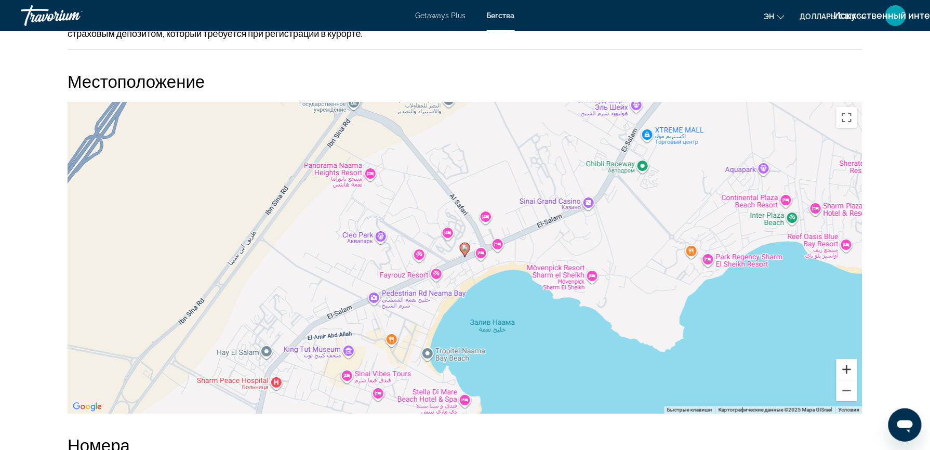
click at [848, 360] on button "Увеличить" at bounding box center [846, 369] width 21 height 21
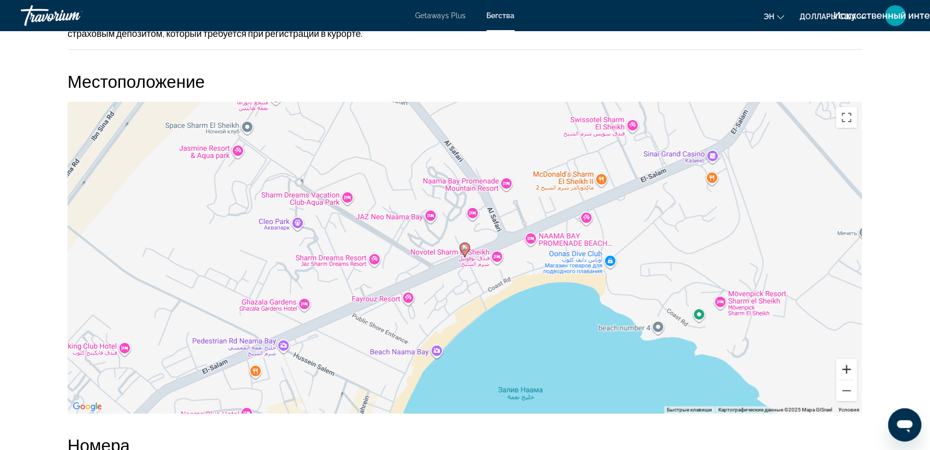
click at [848, 360] on button "Увеличить" at bounding box center [846, 369] width 21 height 21
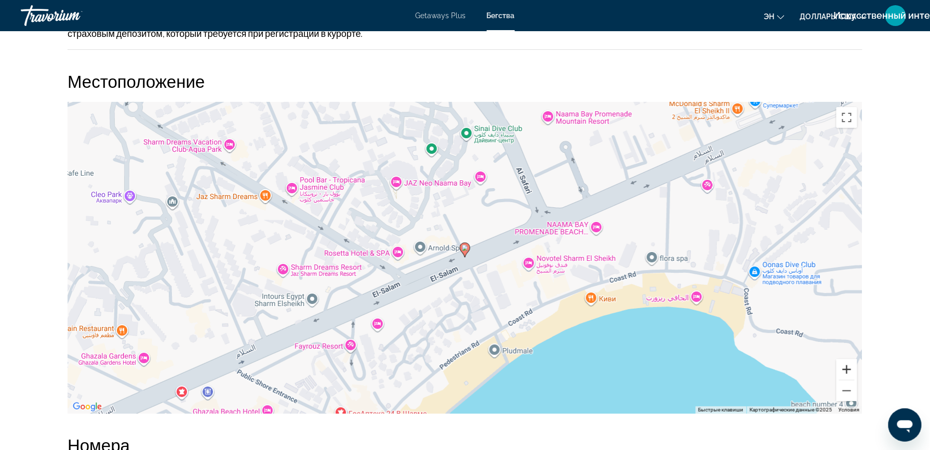
click at [848, 360] on button "Увеличить" at bounding box center [846, 369] width 21 height 21
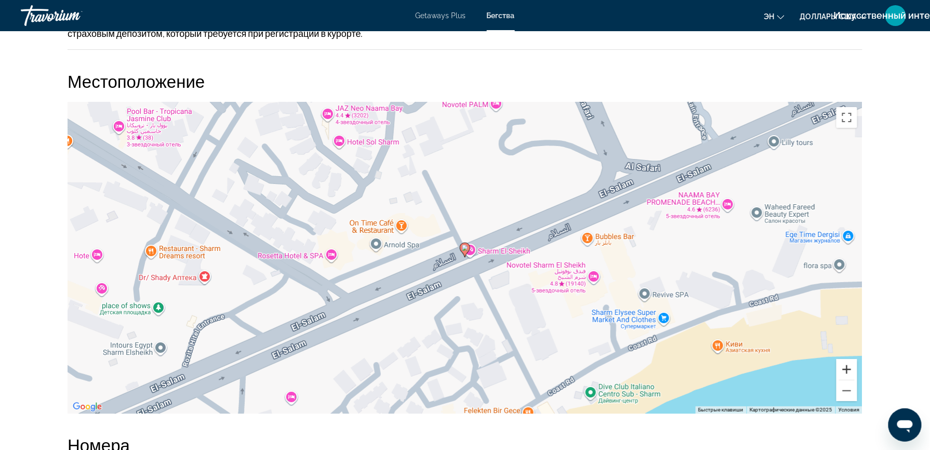
click at [848, 360] on button "Увеличить" at bounding box center [846, 369] width 21 height 21
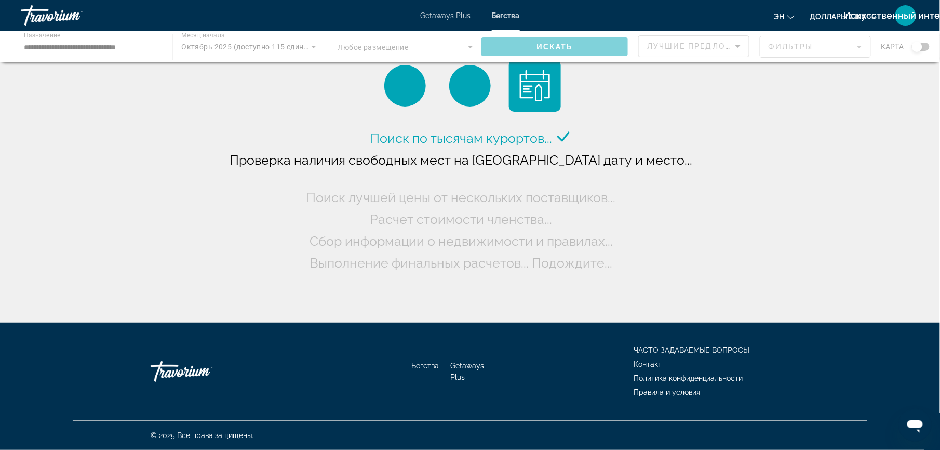
click at [88, 92] on div "Поиск по тысячам курортов... Проверка наличия свободных мест на желаемую дату и…" at bounding box center [470, 164] width 940 height 328
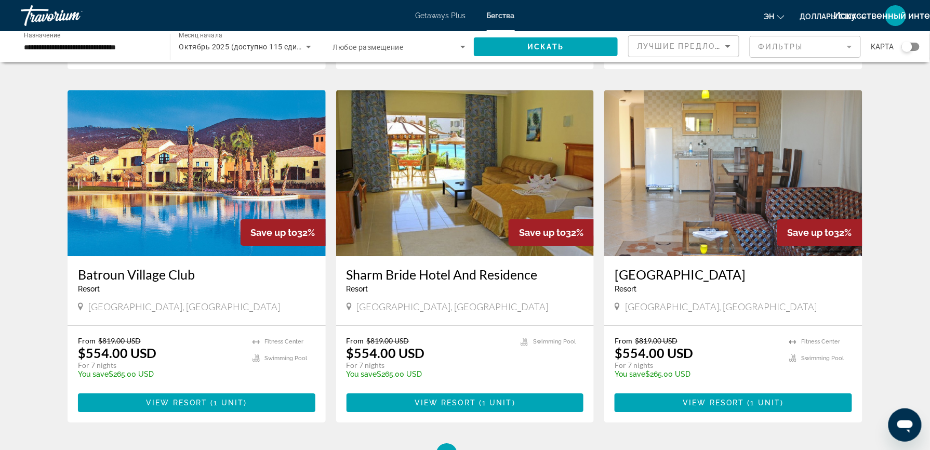
scroll to position [1231, 0]
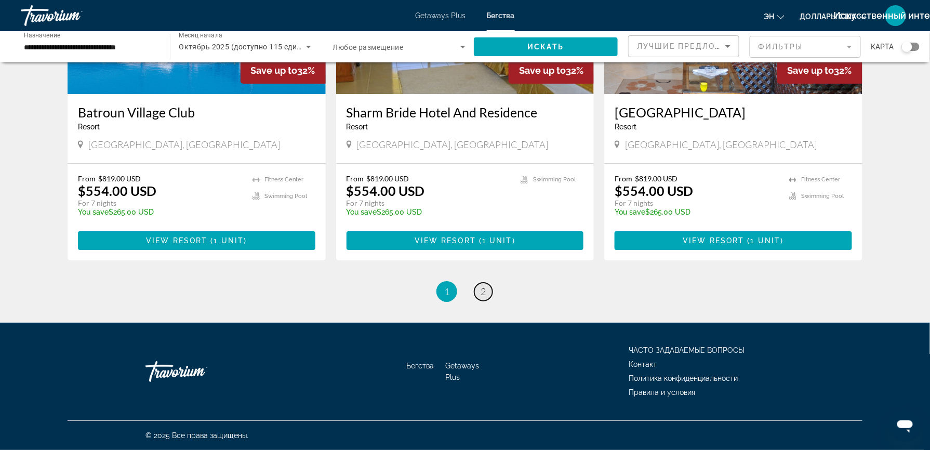
click at [483, 291] on span "2" at bounding box center [482, 291] width 5 height 11
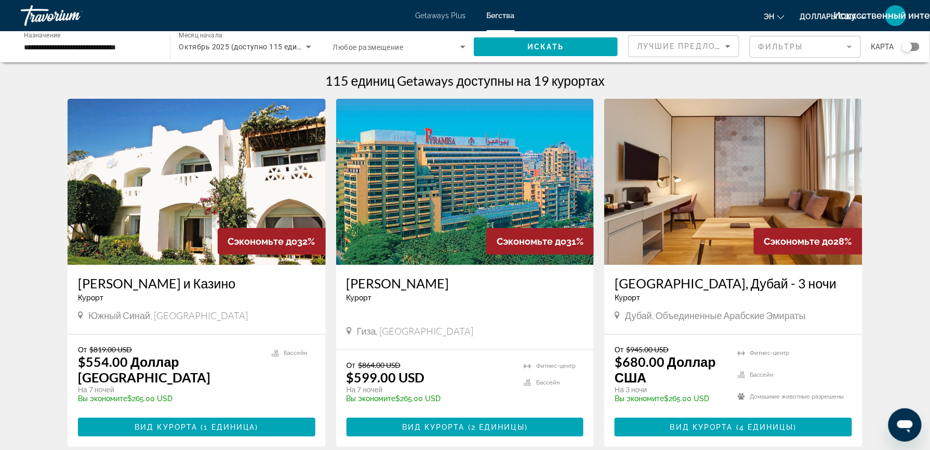
click at [187, 231] on img "Основное содержание" at bounding box center [197, 182] width 258 height 166
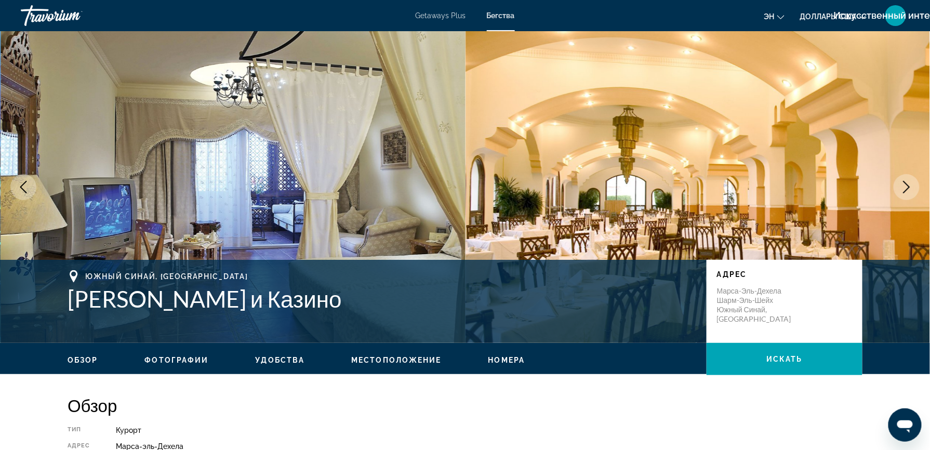
click at [375, 358] on span "Местоположение" at bounding box center [396, 360] width 90 height 8
click at [79, 357] on span "Обзор" at bounding box center [83, 360] width 31 height 8
click at [159, 359] on span "Фотографии" at bounding box center [177, 360] width 64 height 8
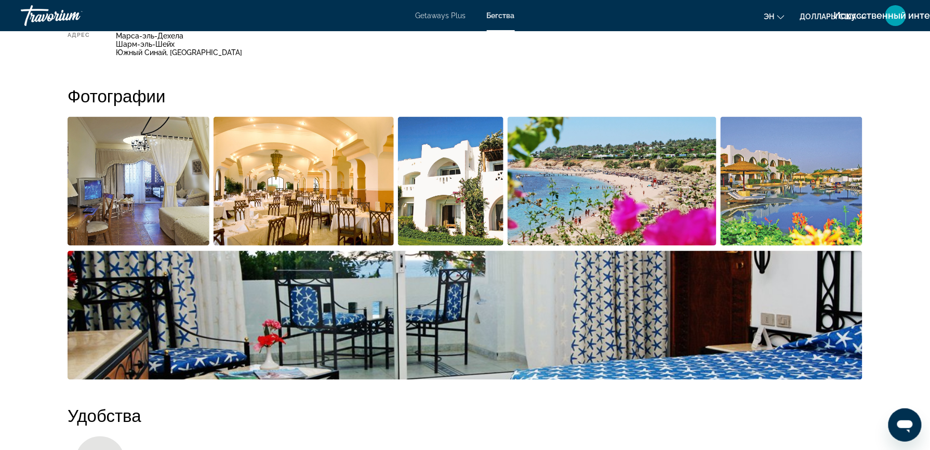
scroll to position [433, 0]
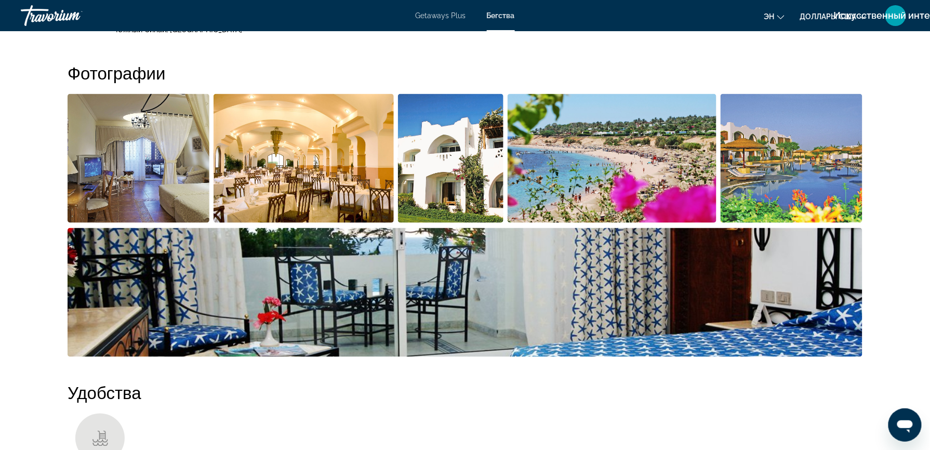
click at [525, 165] on img "Открыть полноэкранный слайдер изображений" at bounding box center [611, 158] width 209 height 129
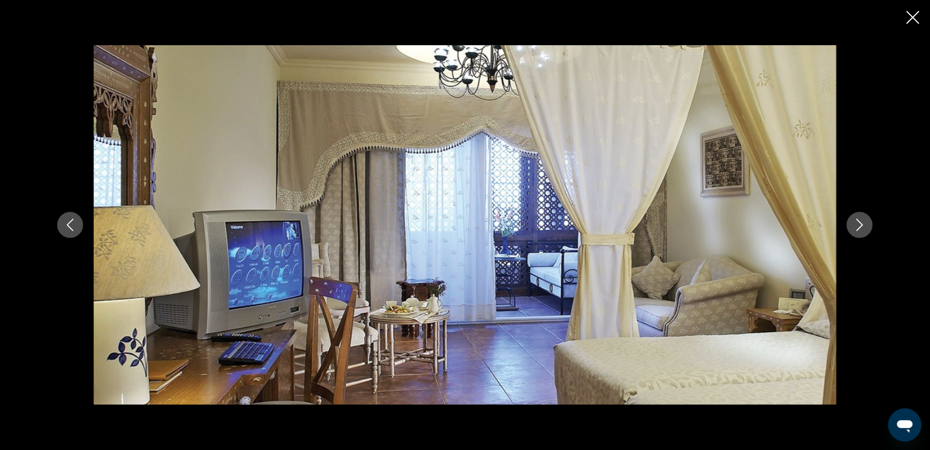
click at [854, 219] on icon "Следующее изображение" at bounding box center [859, 225] width 12 height 12
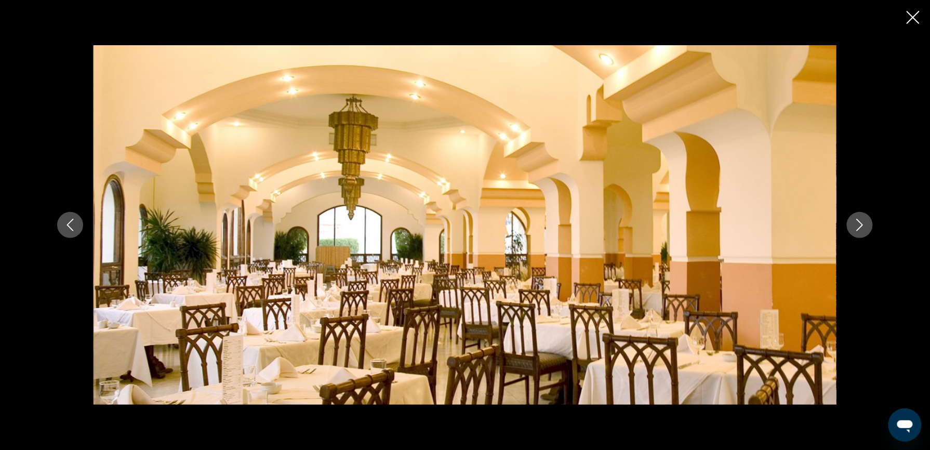
click at [854, 219] on icon "Следующее изображение" at bounding box center [859, 225] width 12 height 12
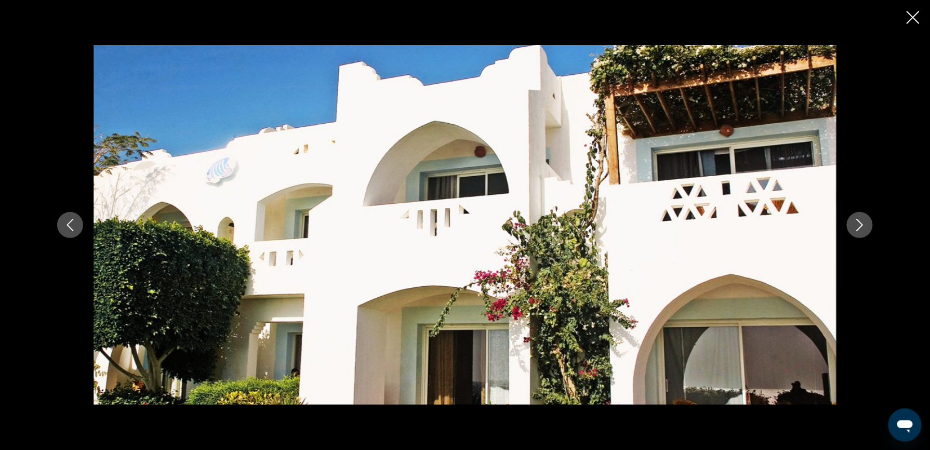
click at [854, 219] on icon "Следующее изображение" at bounding box center [859, 225] width 12 height 12
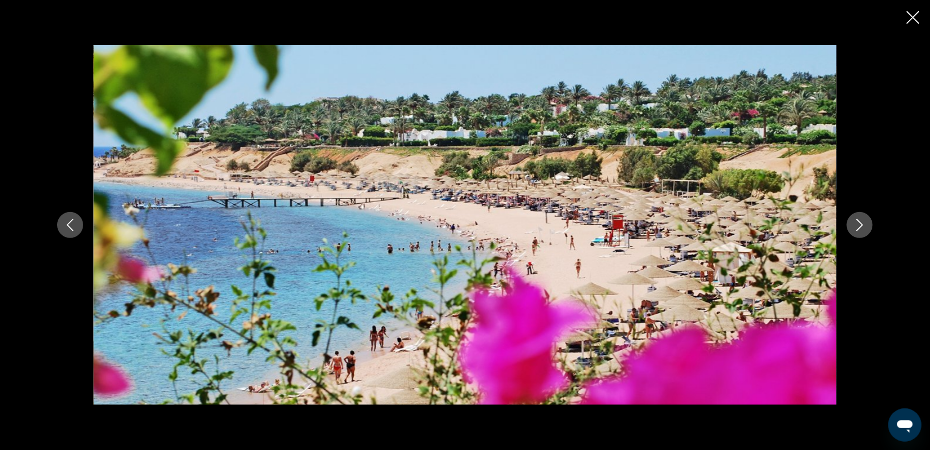
click at [854, 219] on icon "Следующее изображение" at bounding box center [859, 225] width 12 height 12
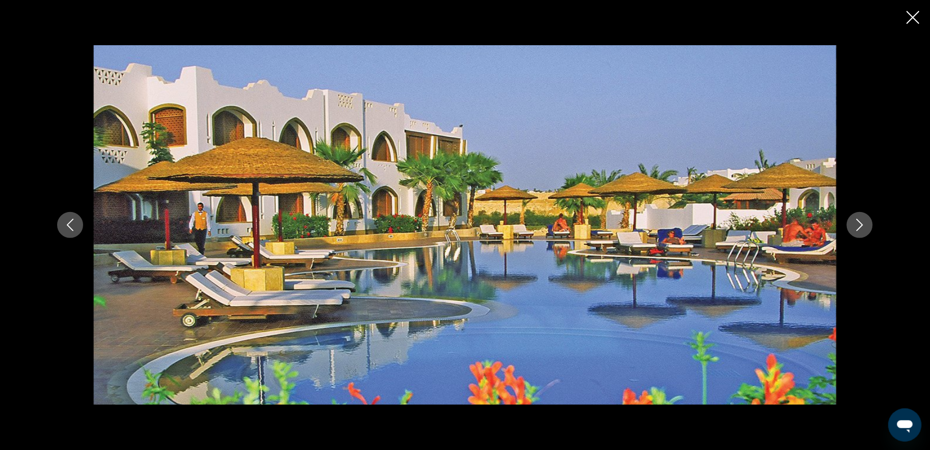
click at [854, 219] on icon "Следующее изображение" at bounding box center [859, 225] width 12 height 12
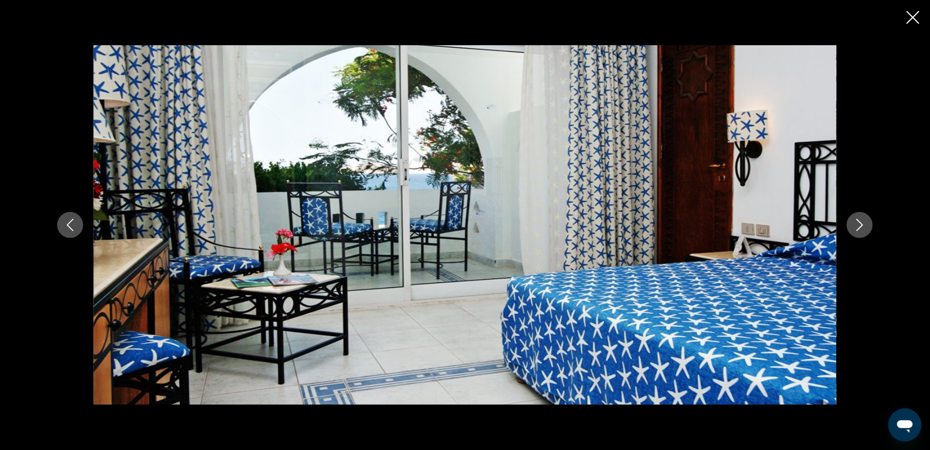
click at [854, 219] on icon "Следующее изображение" at bounding box center [859, 225] width 12 height 12
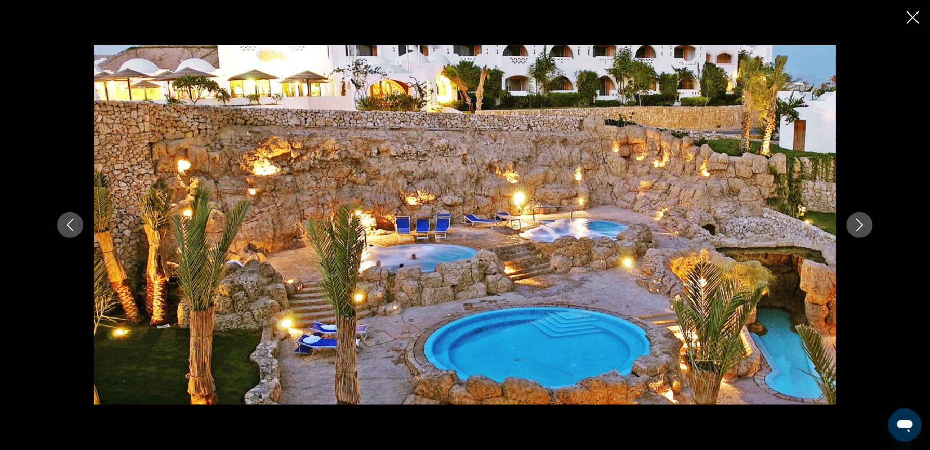
click at [854, 219] on icon "Следующее изображение" at bounding box center [859, 225] width 12 height 12
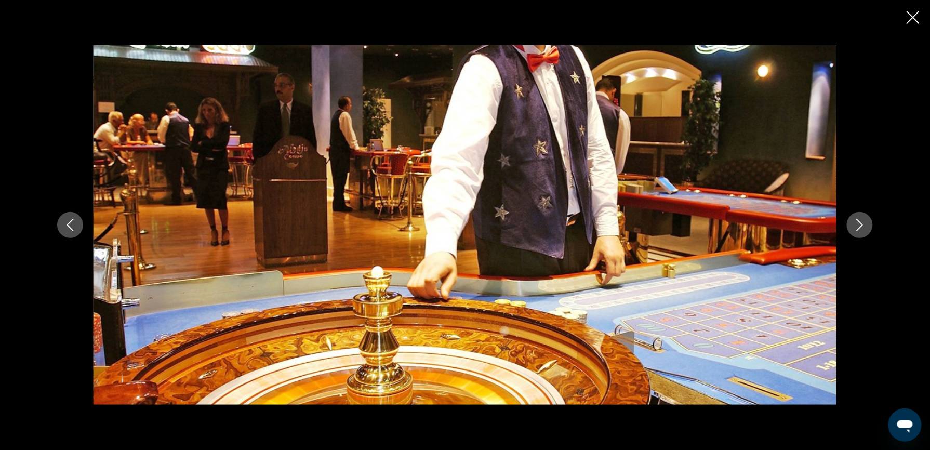
click at [854, 219] on icon "Следующее изображение" at bounding box center [859, 225] width 12 height 12
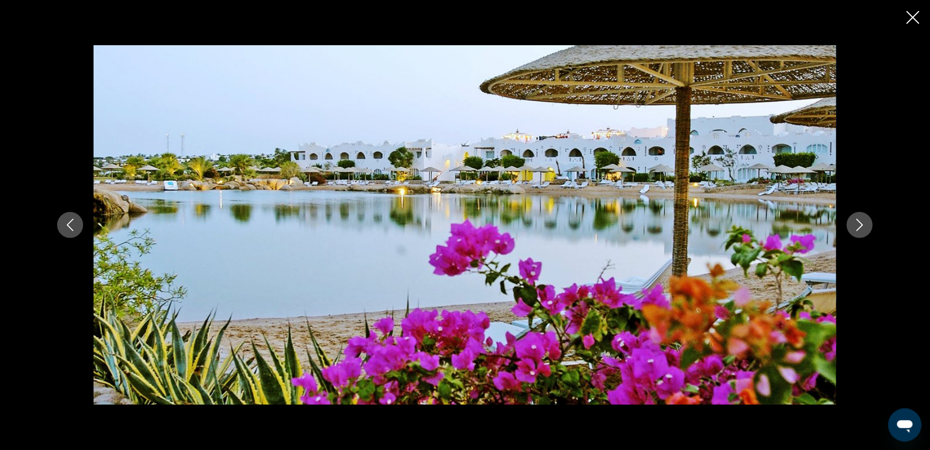
click at [912, 15] on icon "Закрыть слайд-шоу" at bounding box center [912, 17] width 13 height 13
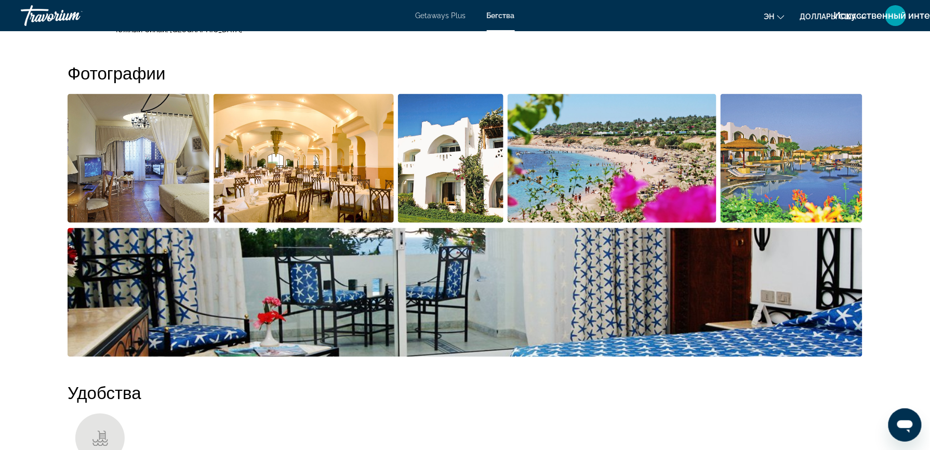
click at [725, 88] on div "Фотографии" at bounding box center [465, 211] width 795 height 299
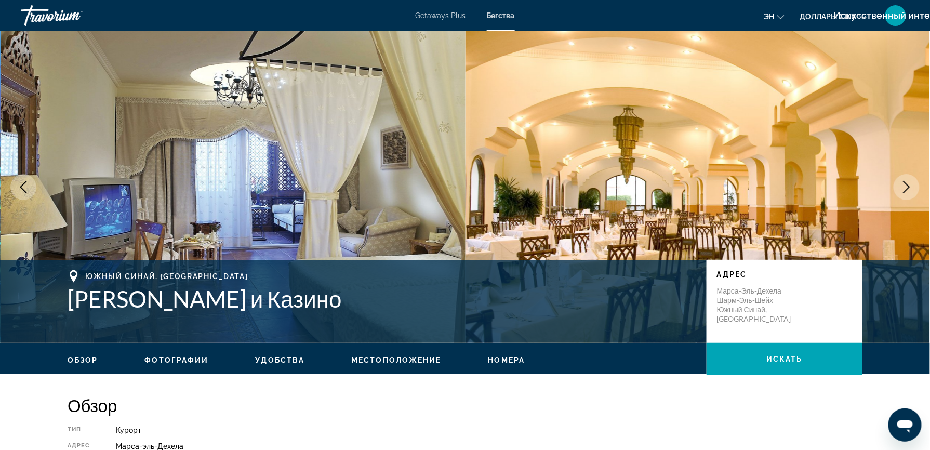
click at [500, 361] on span "Номера" at bounding box center [506, 360] width 37 height 8
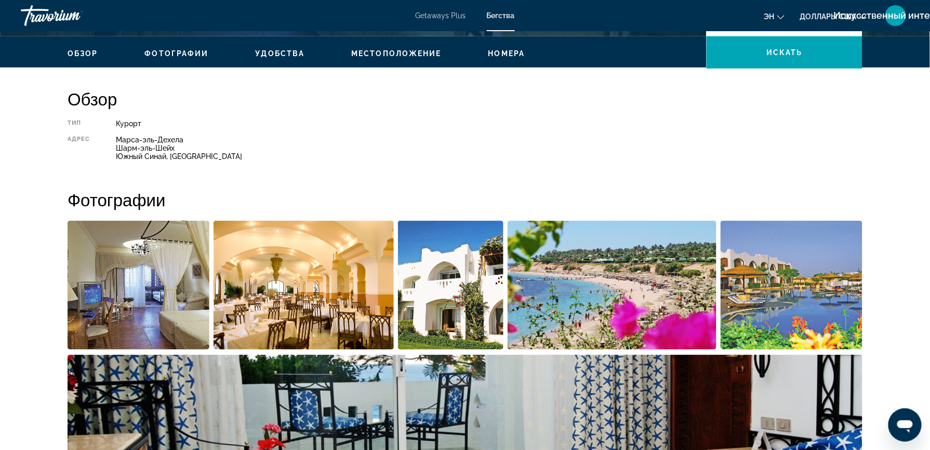
scroll to position [501, 0]
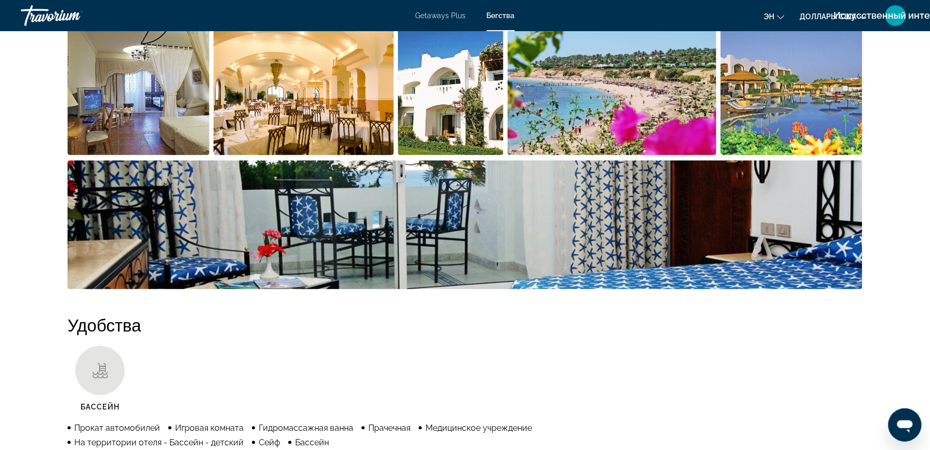
click at [233, 433] on ul "Прокат автомобилей Игровая комната Гидромассажная ванна Прачечная Медицинское у…" at bounding box center [306, 435] width 477 height 26
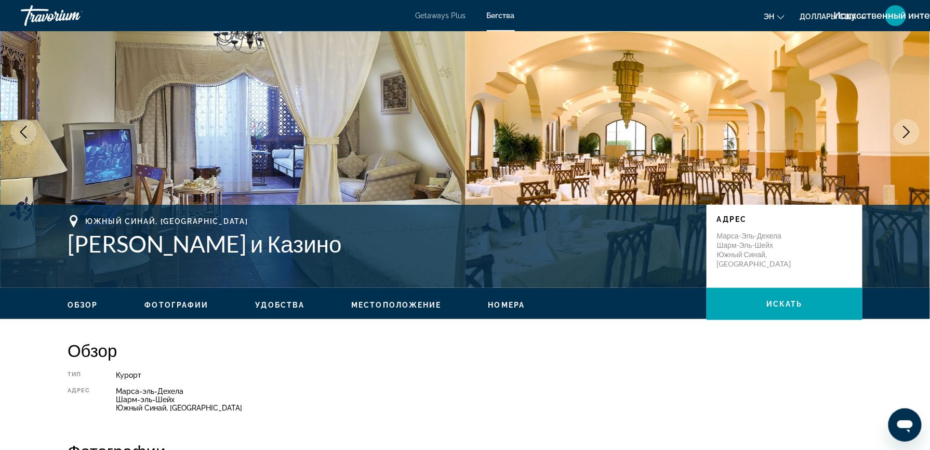
scroll to position [0, 0]
